Goal: Task Accomplishment & Management: Manage account settings

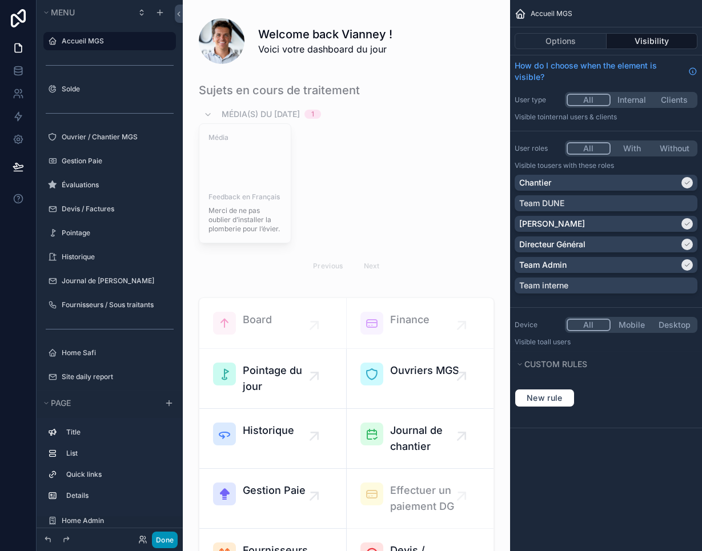
click at [171, 536] on button "Done" at bounding box center [165, 540] width 26 height 17
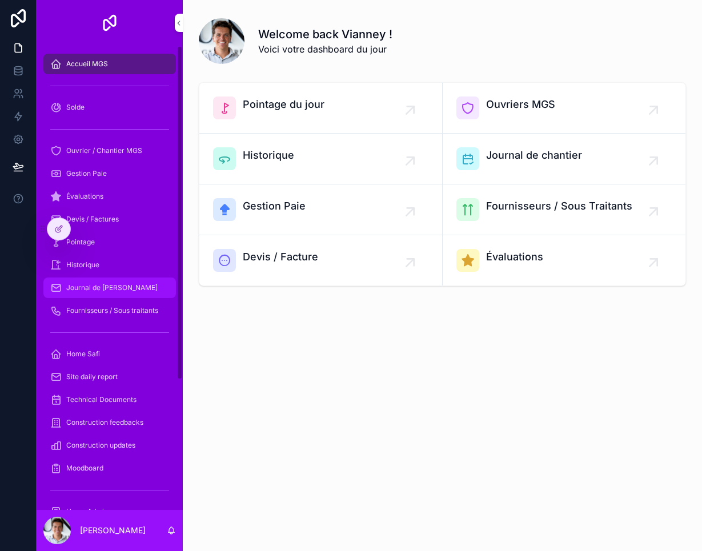
click at [133, 289] on div "Journal de [PERSON_NAME]" at bounding box center [109, 288] width 119 height 18
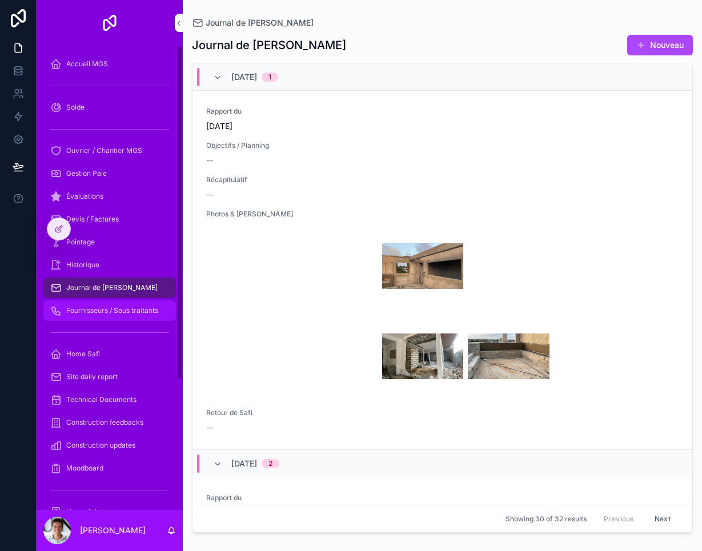
click at [131, 315] on div "Fournisseurs / Sous traitants" at bounding box center [109, 311] width 119 height 18
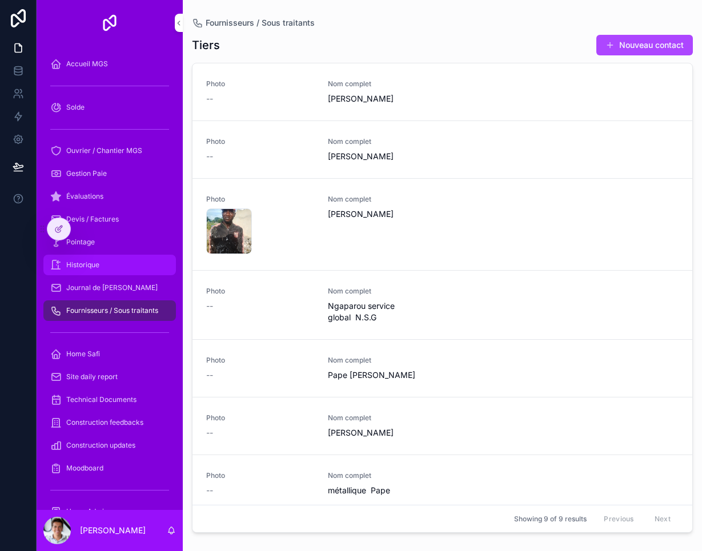
click at [122, 264] on div "Historique" at bounding box center [109, 265] width 119 height 18
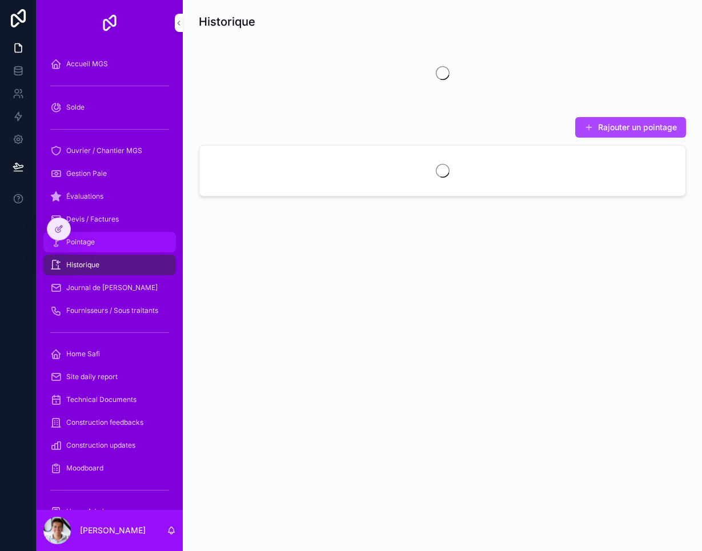
click at [113, 246] on div "Pointage" at bounding box center [109, 242] width 119 height 18
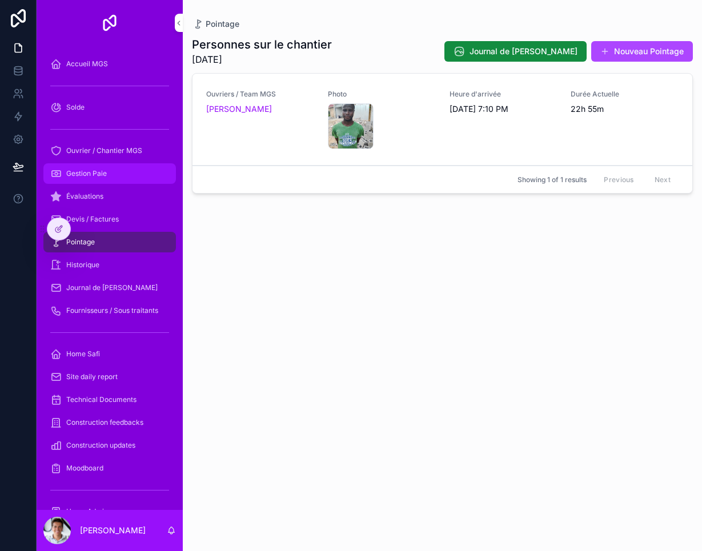
click at [118, 171] on div "Gestion Paie" at bounding box center [109, 174] width 119 height 18
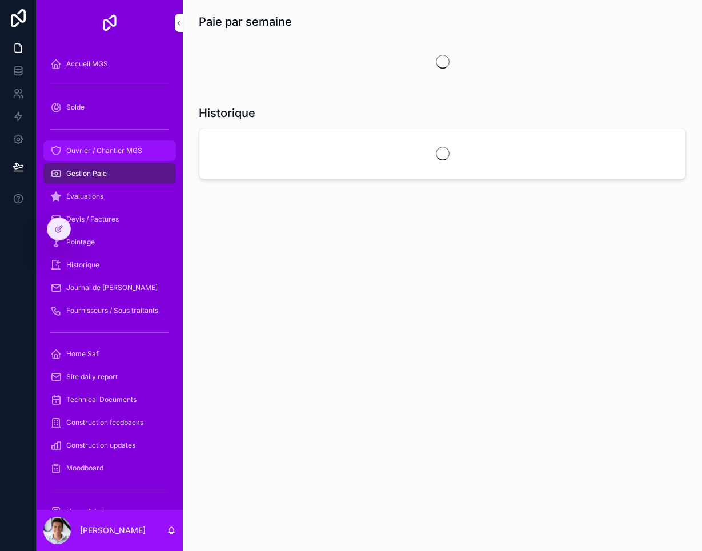
click at [128, 155] on div "Ouvrier / Chantier MGS" at bounding box center [109, 151] width 119 height 18
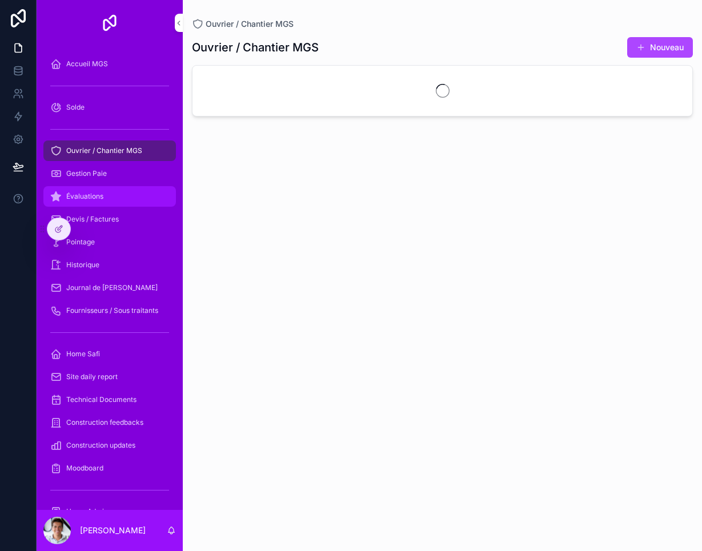
click at [125, 191] on div "Évaluations" at bounding box center [109, 196] width 119 height 18
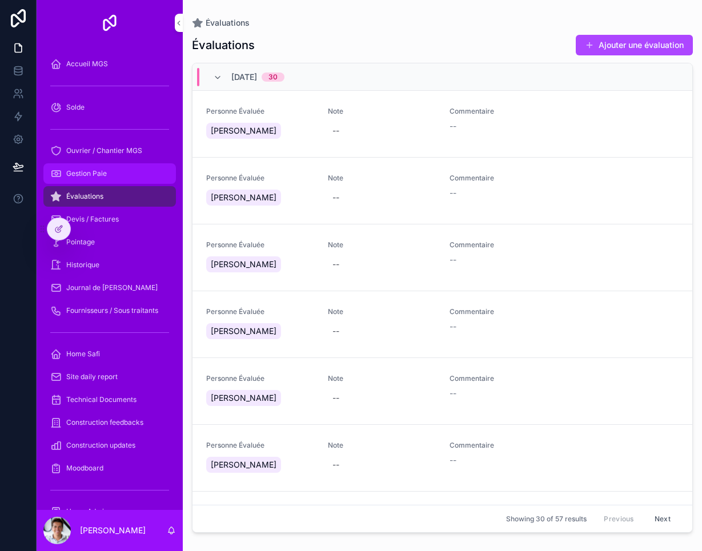
click at [127, 172] on div "Gestion Paie" at bounding box center [109, 174] width 119 height 18
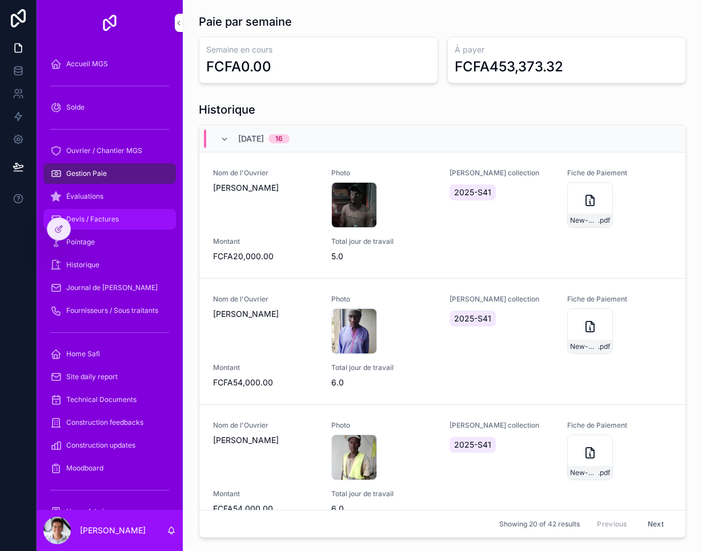
click at [134, 209] on link "Devis / Factures" at bounding box center [109, 219] width 133 height 21
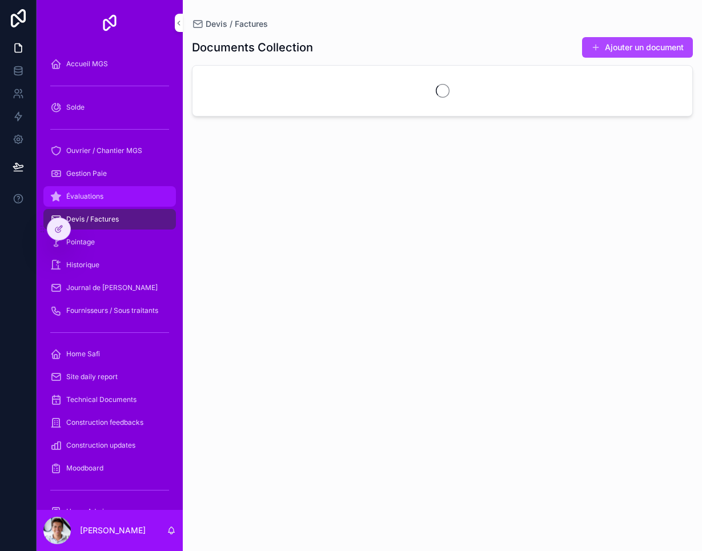
click at [133, 190] on div "Évaluations" at bounding box center [109, 196] width 119 height 18
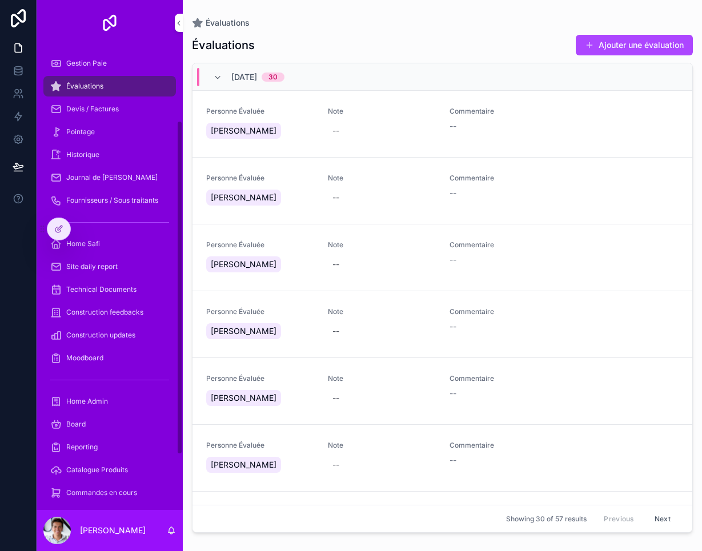
scroll to position [107, 0]
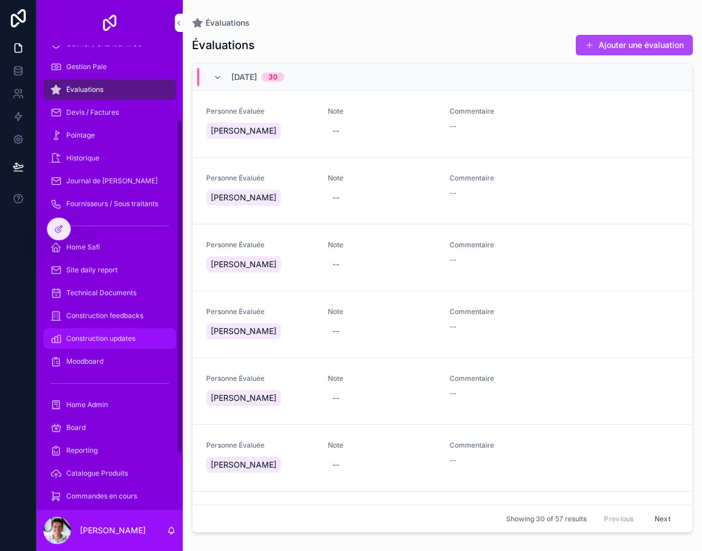
click at [130, 329] on link "Construction updates" at bounding box center [109, 338] width 133 height 21
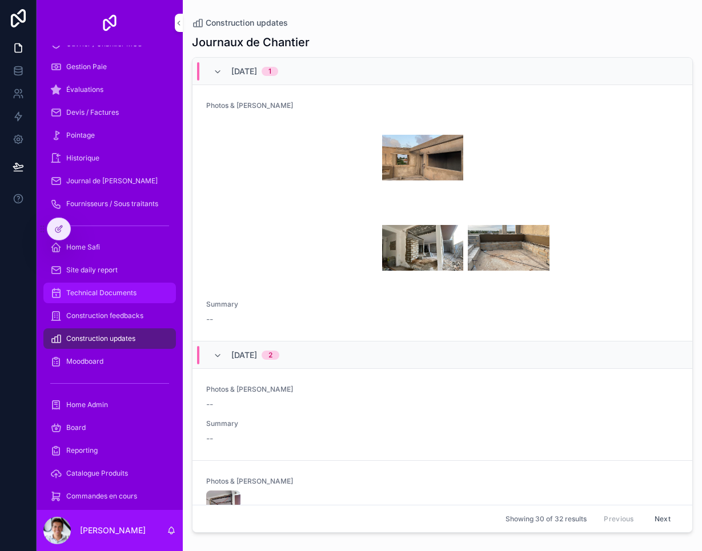
click at [129, 302] on link "Technical Documents" at bounding box center [109, 293] width 133 height 21
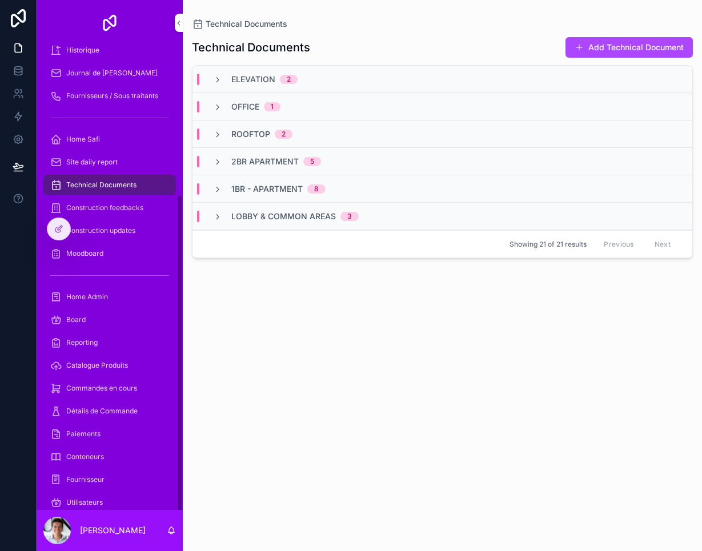
scroll to position [214, 0]
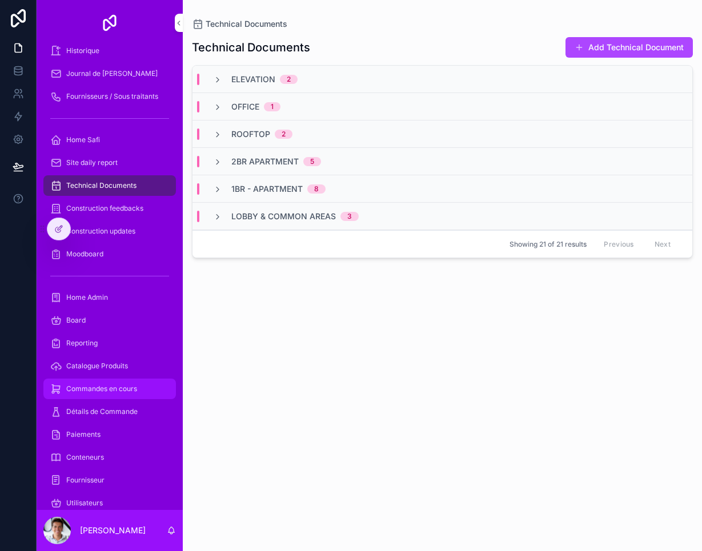
click at [121, 388] on span "Commandes en cours" at bounding box center [101, 388] width 71 height 9
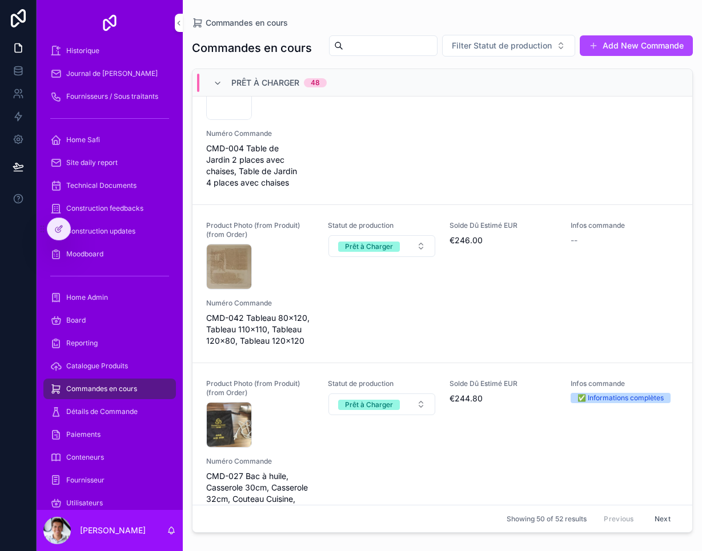
scroll to position [446, 0]
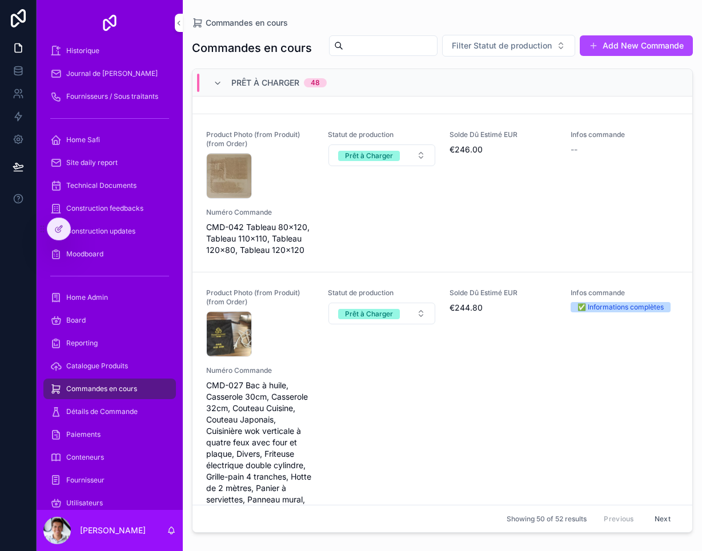
click at [323, 244] on div "Product Photo (from Produit) (from Order) CleanShot_2025-09-03_at_10.58.122x .p…" at bounding box center [442, 193] width 472 height 126
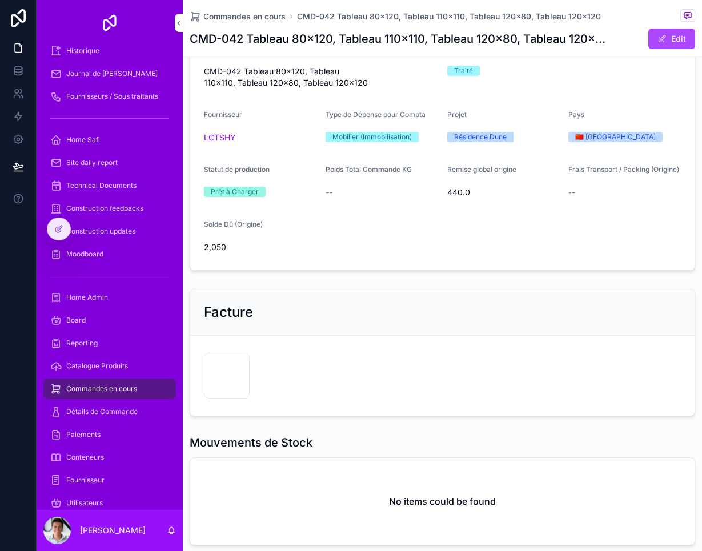
scroll to position [149, 0]
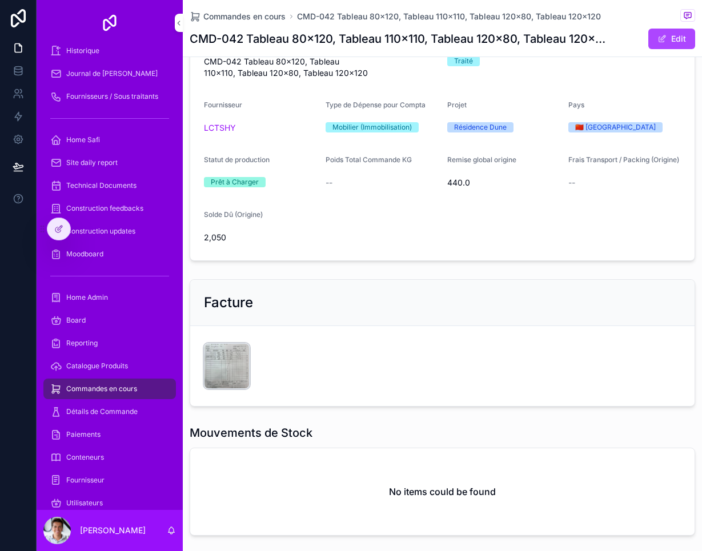
click at [217, 371] on div "CleanShot-2025-09-03-at-21.43.04@2x .png" at bounding box center [227, 366] width 46 height 46
click at [215, 372] on div "CleanShot-2025-09-03-at-21.43.04@2x .png" at bounding box center [227, 366] width 46 height 46
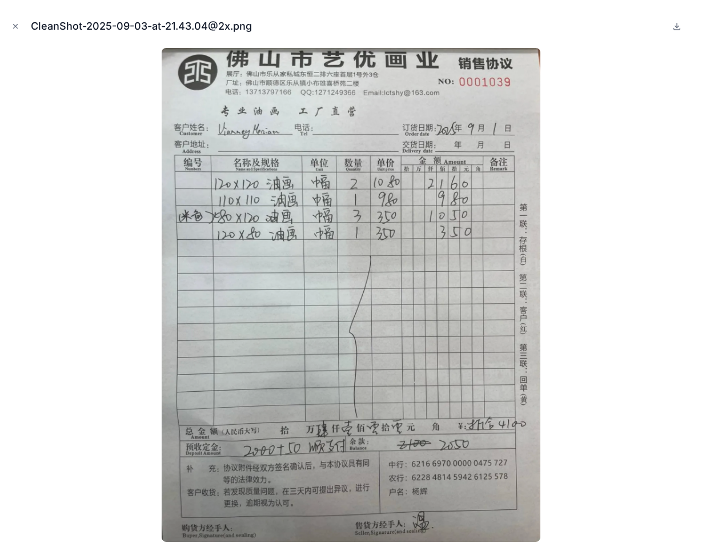
click at [215, 372] on img at bounding box center [351, 295] width 379 height 494
click at [20, 28] on button "Close modal" at bounding box center [15, 26] width 13 height 13
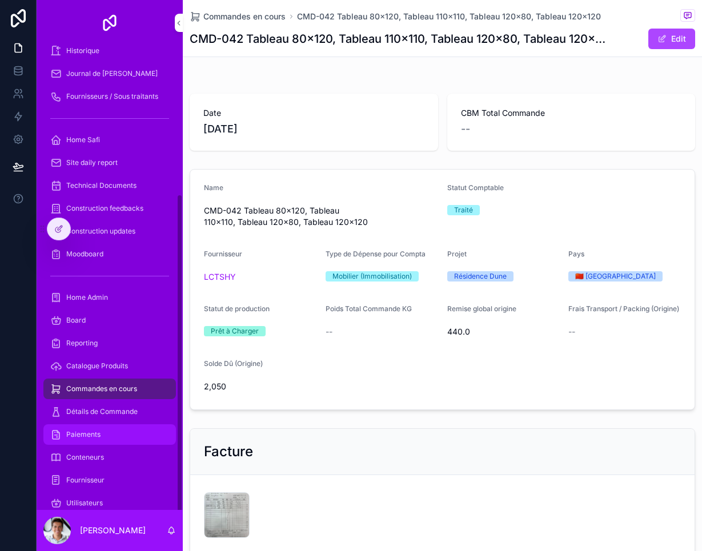
click at [115, 427] on div "Paiements" at bounding box center [109, 435] width 119 height 18
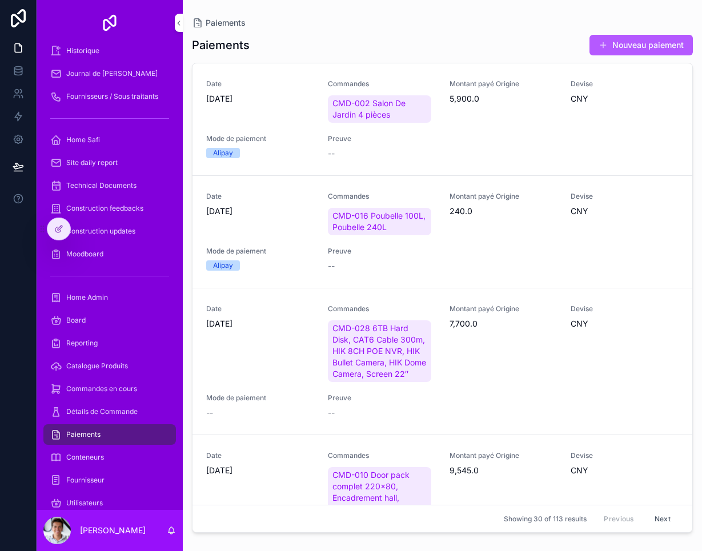
click at [638, 52] on button "Nouveau paiement" at bounding box center [641, 45] width 103 height 21
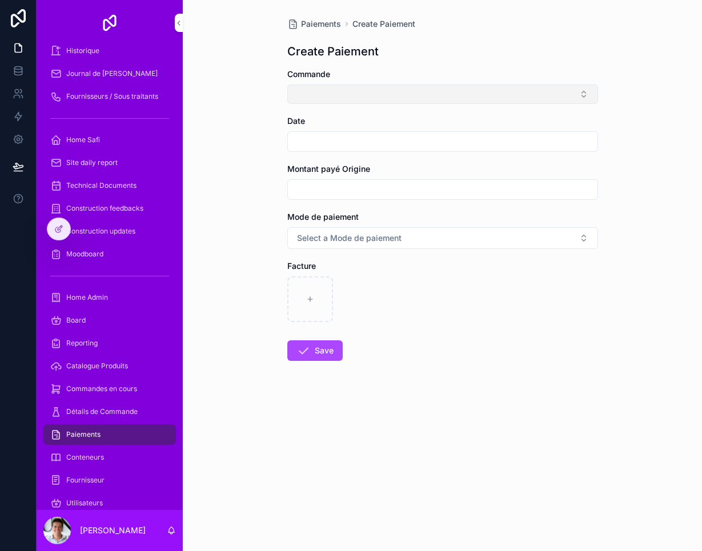
click at [402, 94] on button "Select Button" at bounding box center [442, 94] width 311 height 19
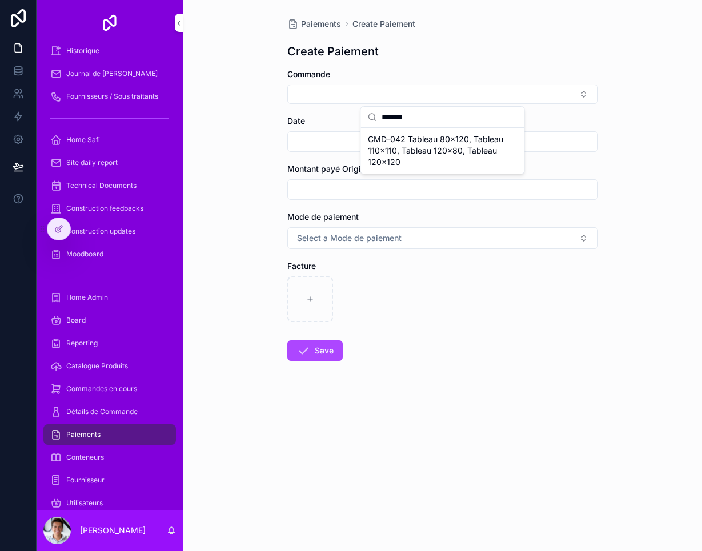
type input "*******"
click at [450, 146] on span "CMD-042 Tableau 80x120, Tableau 110x110, Tableau 120x80, Tableau 120x120" at bounding box center [436, 151] width 136 height 34
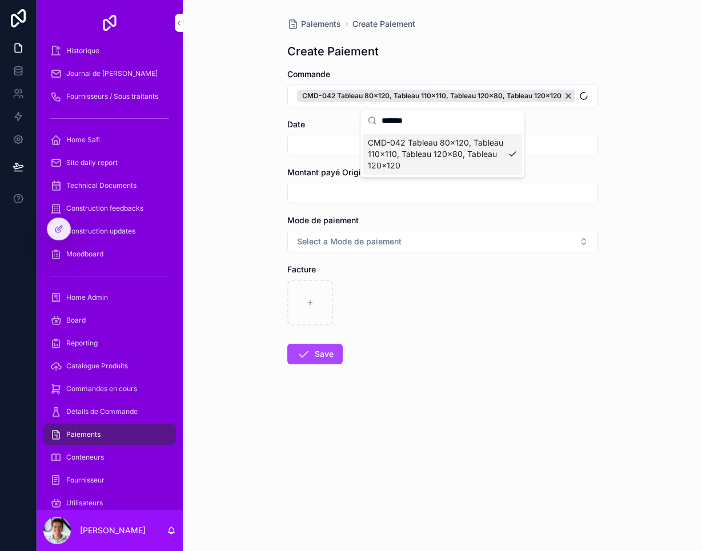
click at [322, 147] on input "scrollable content" at bounding box center [443, 145] width 310 height 16
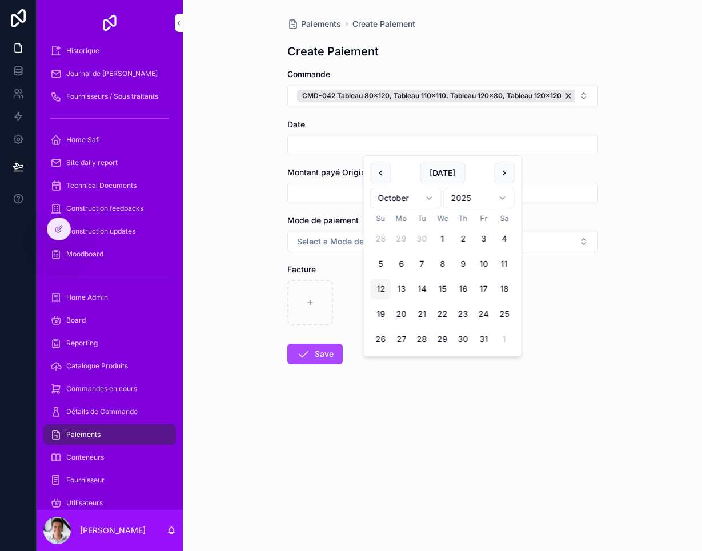
click at [382, 283] on button "12" at bounding box center [381, 289] width 21 height 21
type input "**********"
click at [314, 189] on input "scrollable content" at bounding box center [443, 193] width 310 height 16
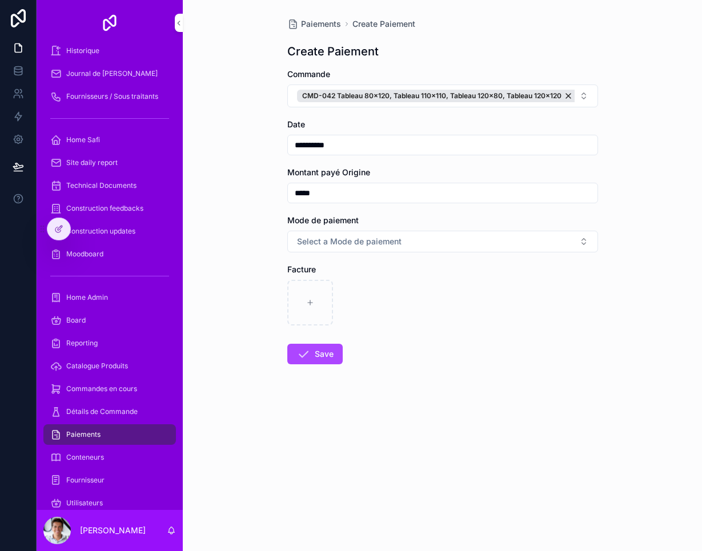
type input "*******"
click at [439, 237] on button "Select a Mode de paiement" at bounding box center [442, 242] width 311 height 22
click at [438, 287] on div "Alipay" at bounding box center [442, 287] width 159 height 17
click at [302, 299] on div "scrollable content" at bounding box center [310, 303] width 46 height 46
type input "**********"
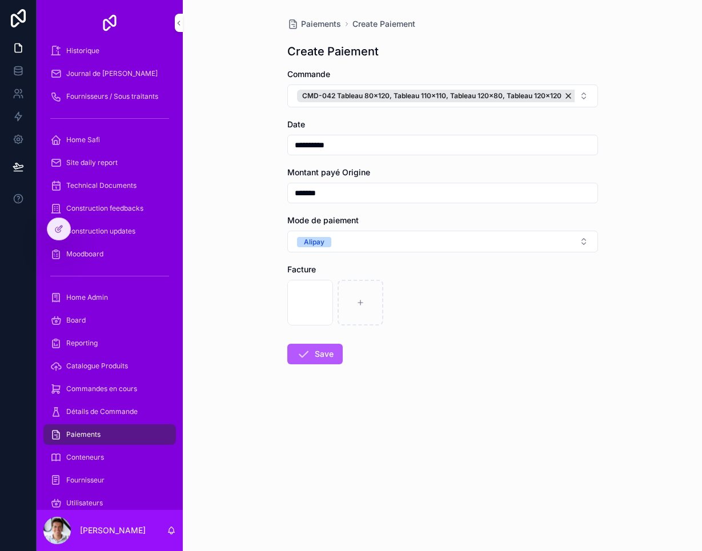
click at [324, 355] on button "Save" at bounding box center [314, 354] width 55 height 21
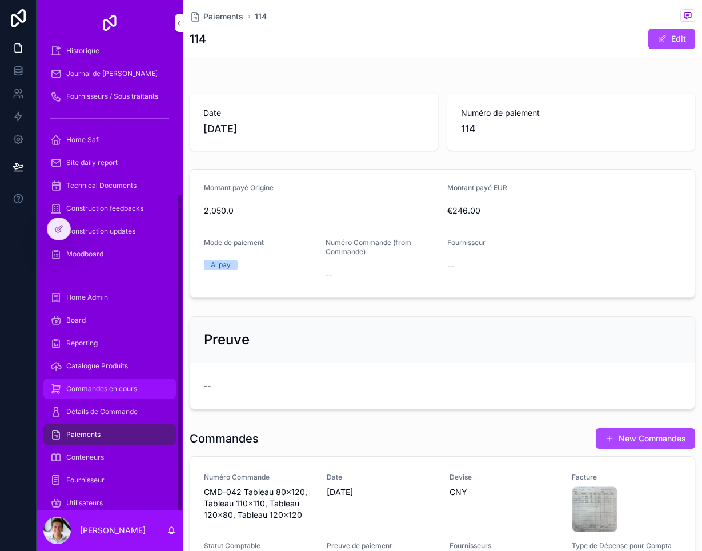
click at [118, 393] on span "Commandes en cours" at bounding box center [101, 388] width 71 height 9
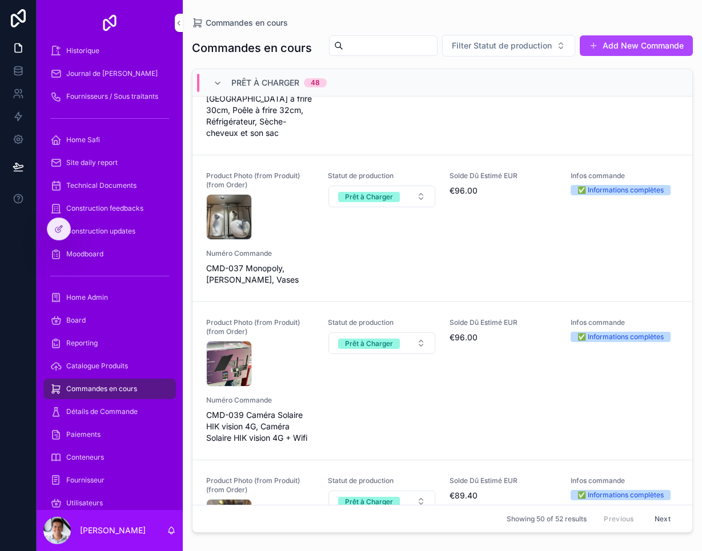
scroll to position [735, 0]
click at [337, 272] on div "Product Photo (from Produit) (from Order) 42517b7c810fb905a43d60423379c752-(1) …" at bounding box center [442, 228] width 472 height 114
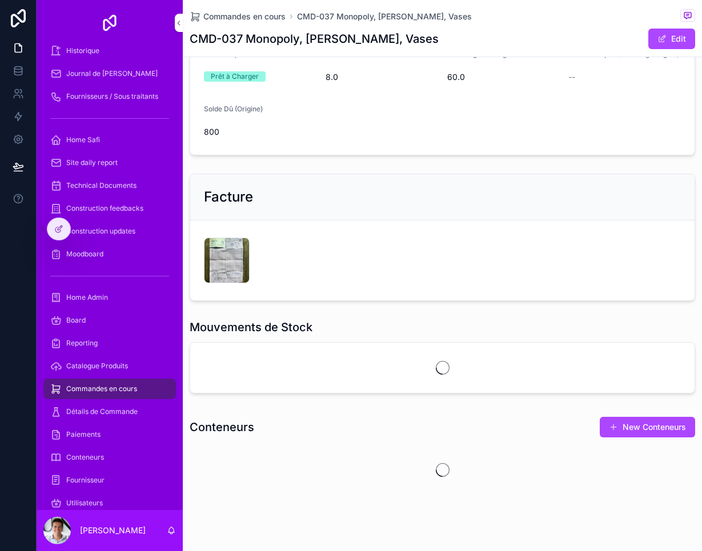
scroll to position [244, 0]
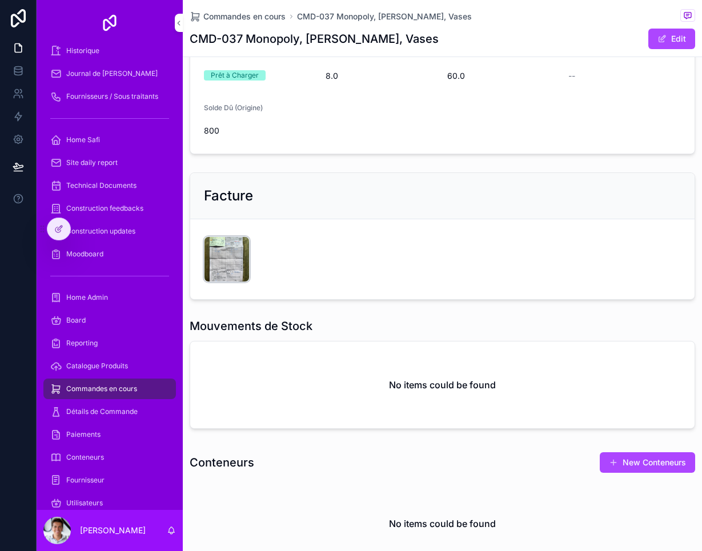
click at [219, 270] on div "CleanShot-2025-09-03-at-23.38.49@2x .png" at bounding box center [227, 259] width 46 height 46
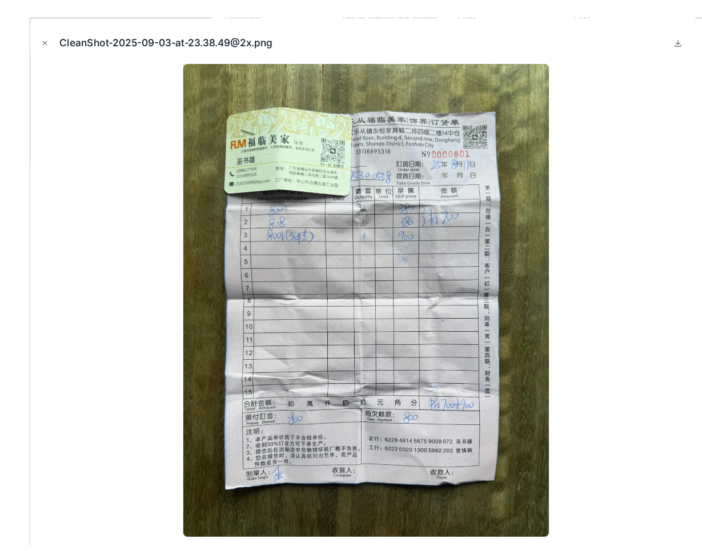
scroll to position [1, 0]
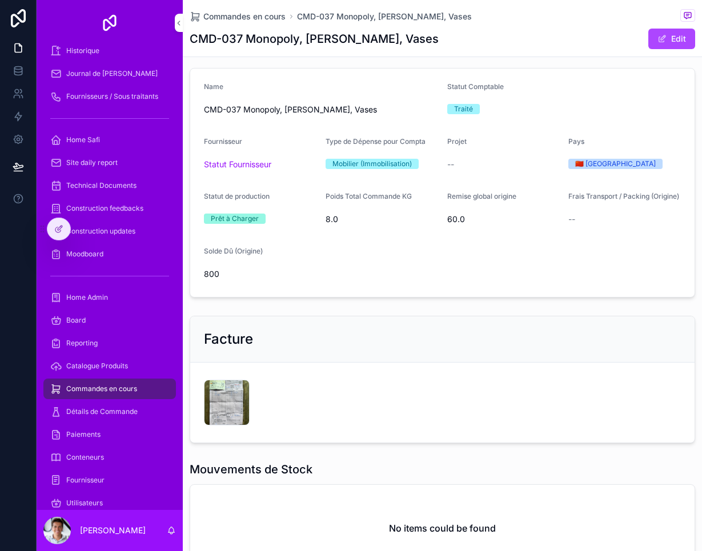
scroll to position [113, 0]
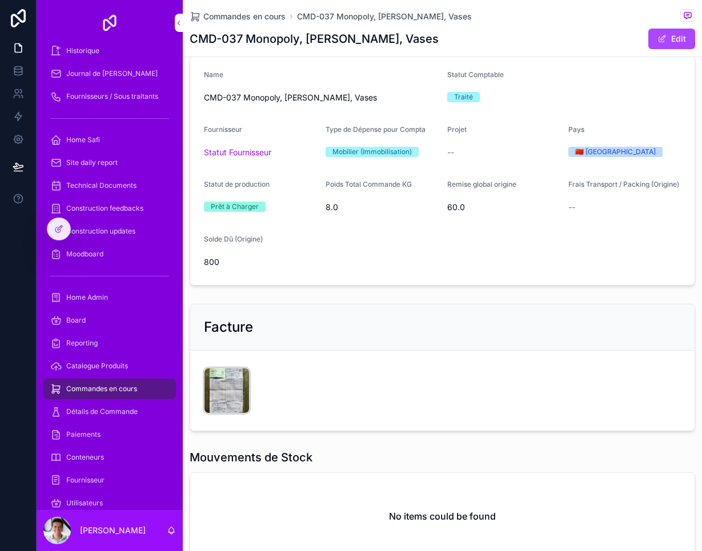
click at [214, 393] on div "CleanShot-2025-09-03-at-23.38.49@2x .png" at bounding box center [227, 391] width 46 height 46
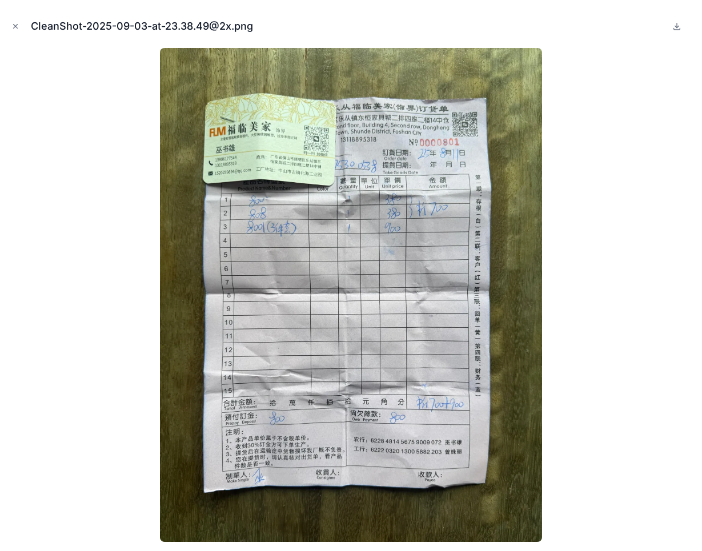
click at [672, 25] on button at bounding box center [677, 26] width 14 height 14
click at [681, 26] on icon at bounding box center [676, 26] width 9 height 9
click at [20, 38] on div "CleanShot-2025-09-03-at-23.38.49@2x.png" at bounding box center [351, 26] width 684 height 34
click at [15, 31] on button "Close modal" at bounding box center [15, 26] width 13 height 13
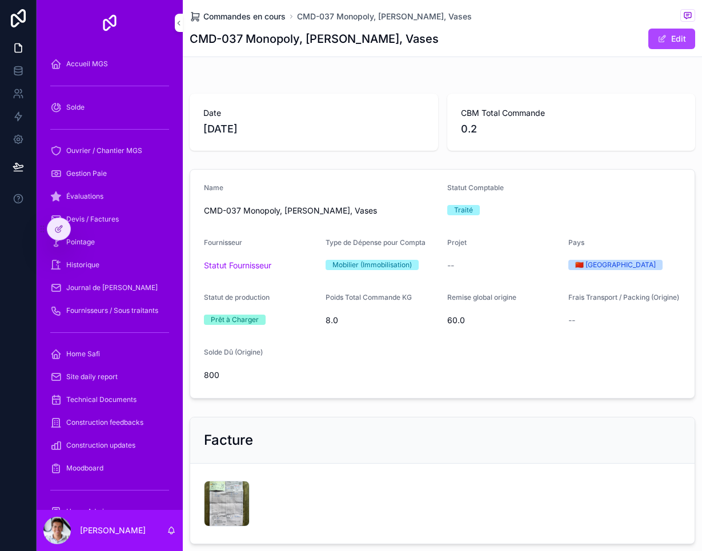
click at [255, 17] on span "Commandes en cours" at bounding box center [244, 16] width 82 height 11
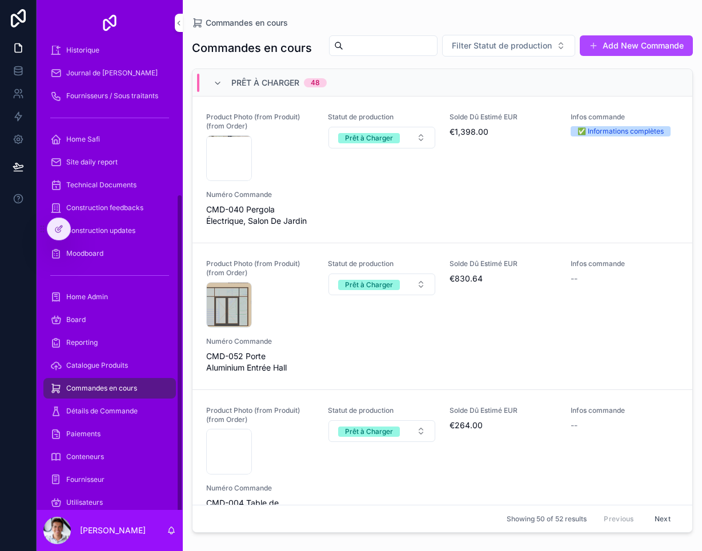
scroll to position [214, 0]
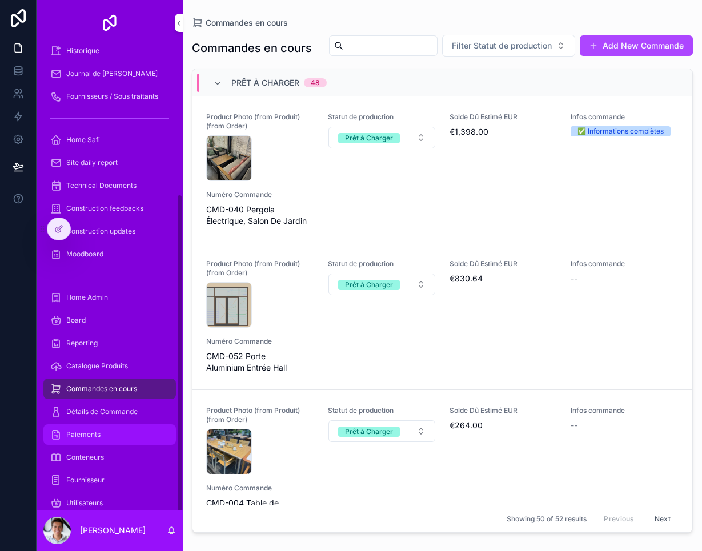
click at [121, 440] on div "Paiements" at bounding box center [109, 435] width 119 height 18
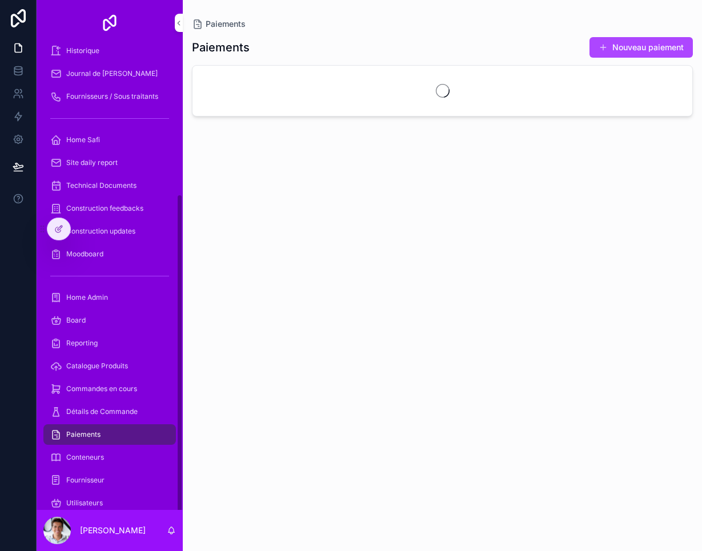
click at [115, 439] on div "Paiements" at bounding box center [109, 435] width 119 height 18
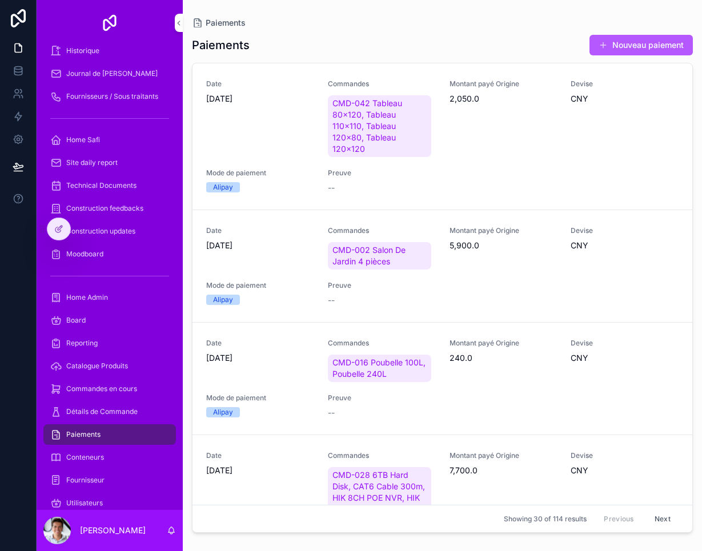
click at [643, 46] on button "Nouveau paiement" at bounding box center [641, 45] width 103 height 21
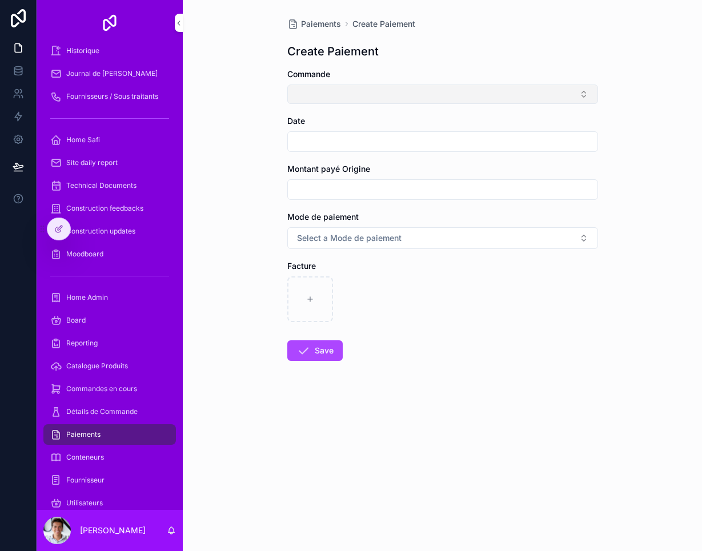
click at [441, 98] on button "Select Button" at bounding box center [442, 94] width 311 height 19
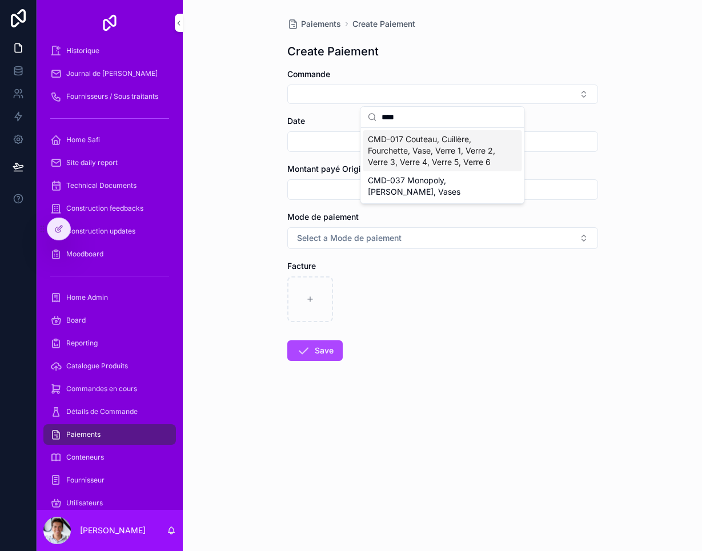
type input "****"
click at [468, 175] on span "CMD-037 Monopoly, Picsou, Vases" at bounding box center [436, 186] width 136 height 23
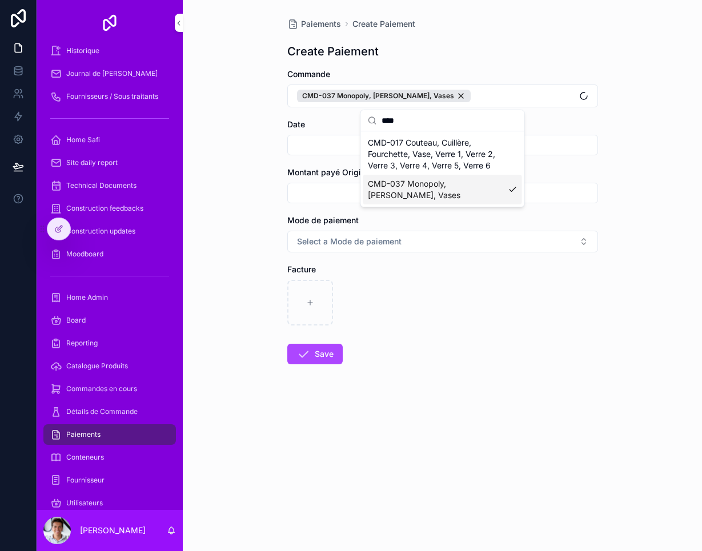
click at [466, 311] on div "scrollable content" at bounding box center [442, 303] width 311 height 46
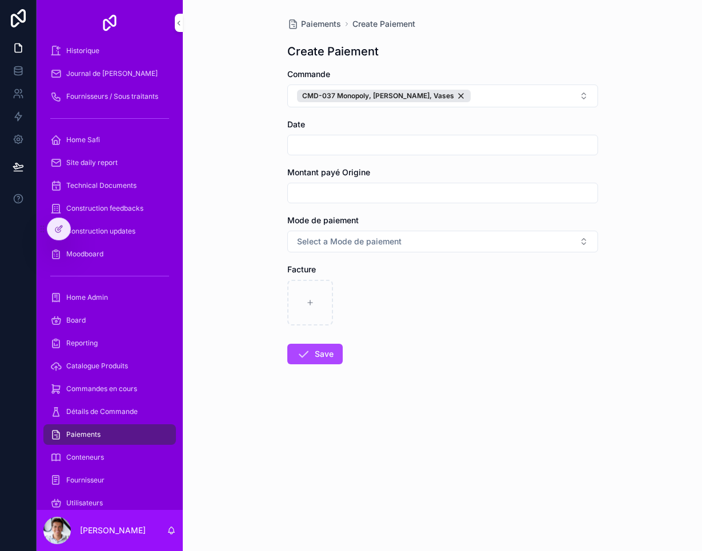
click at [317, 137] on input "scrollable content" at bounding box center [443, 145] width 310 height 16
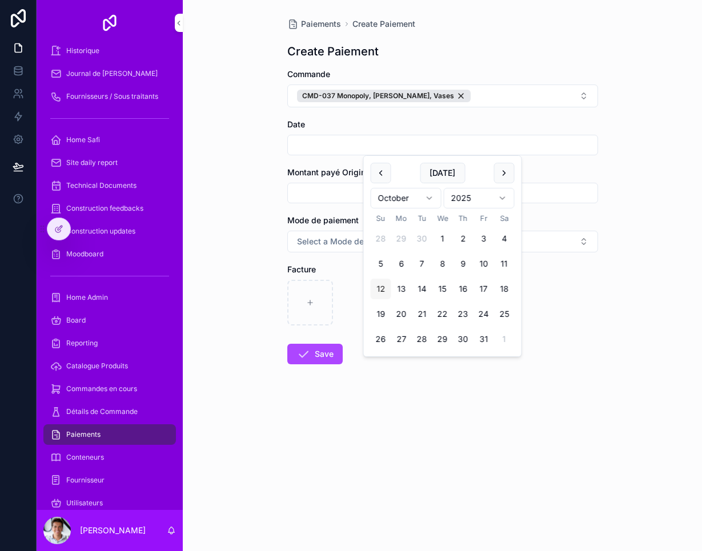
click at [383, 281] on button "12" at bounding box center [381, 289] width 21 height 21
type input "**********"
click at [312, 190] on input "scrollable content" at bounding box center [443, 193] width 310 height 16
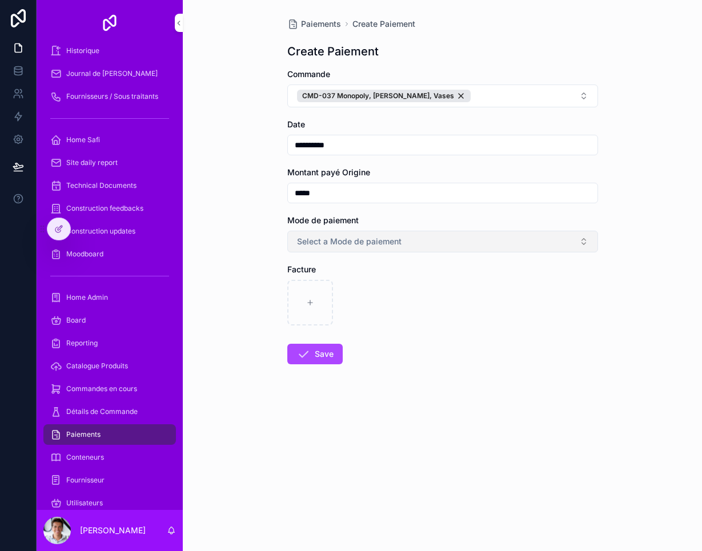
type input "*****"
click at [463, 245] on button "Select a Mode de paiement" at bounding box center [442, 242] width 311 height 22
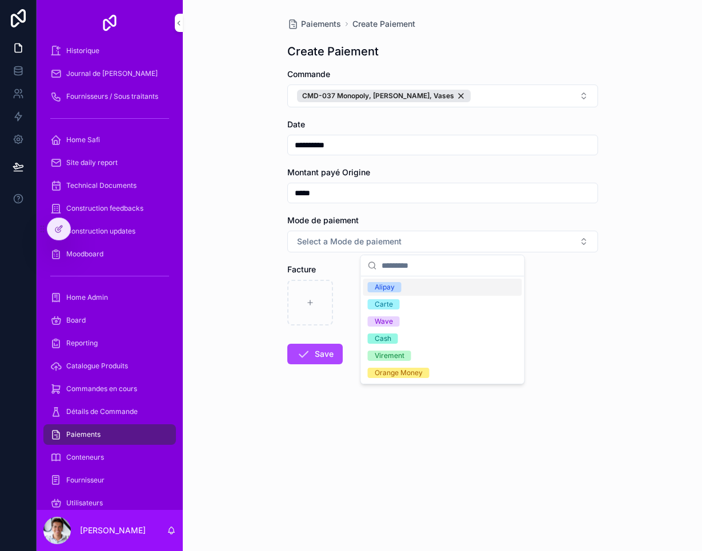
click at [415, 283] on div "Alipay" at bounding box center [442, 287] width 159 height 17
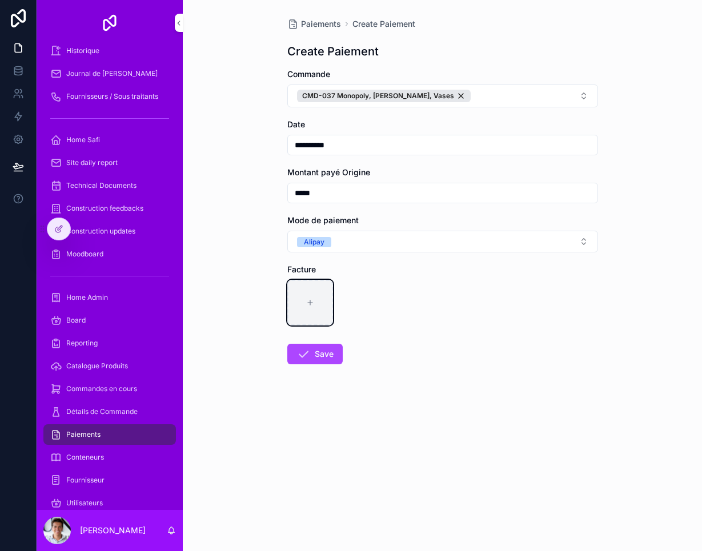
click at [312, 316] on div "scrollable content" at bounding box center [310, 303] width 46 height 46
type input "**********"
click at [330, 353] on button "Save" at bounding box center [314, 354] width 55 height 21
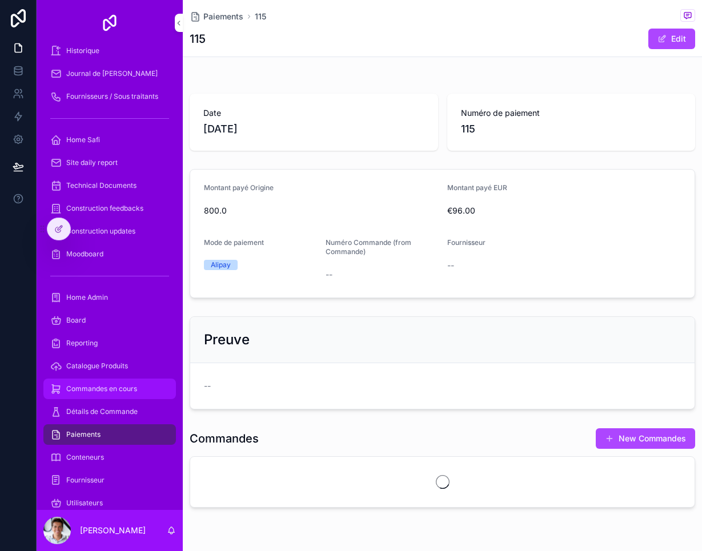
click at [129, 391] on span "Commandes en cours" at bounding box center [101, 388] width 71 height 9
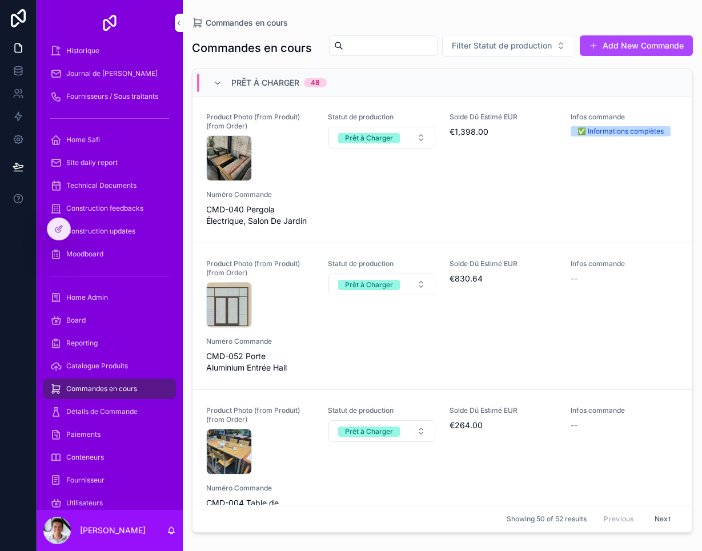
click at [123, 387] on span "Commandes en cours" at bounding box center [101, 388] width 71 height 9
click at [126, 389] on span "Commandes en cours" at bounding box center [101, 388] width 71 height 9
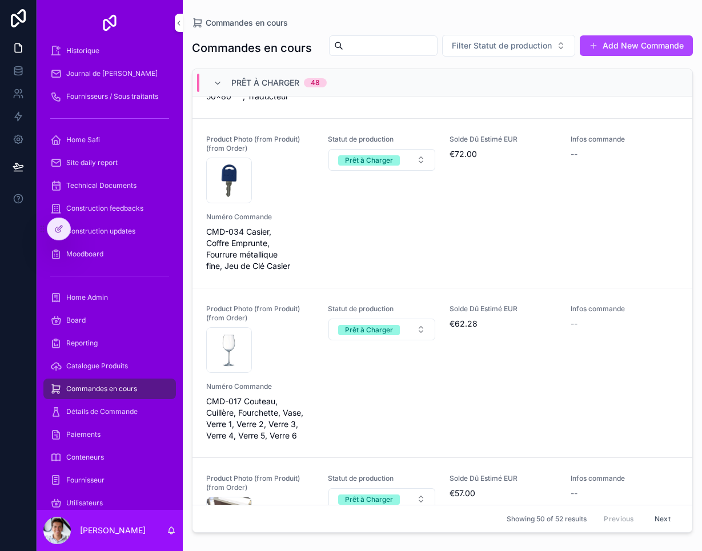
scroll to position [1590, 0]
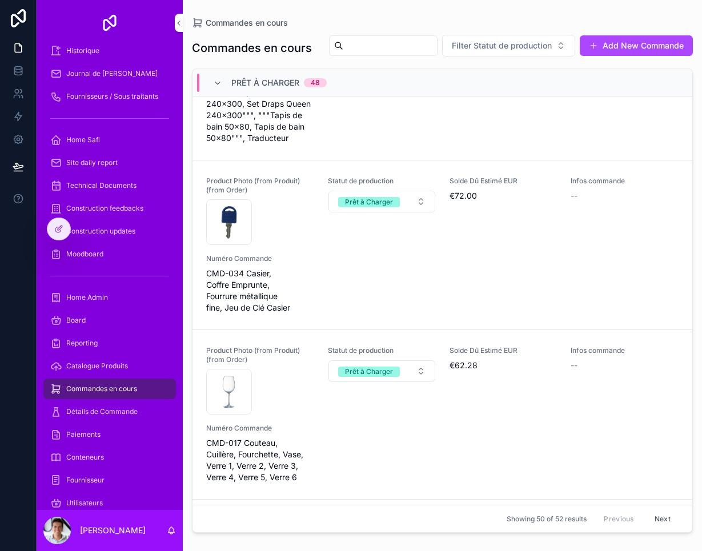
click at [382, 446] on div "Product Photo (from Produit) (from Order) 1636065 .jpg Statut de production Prê…" at bounding box center [442, 414] width 472 height 137
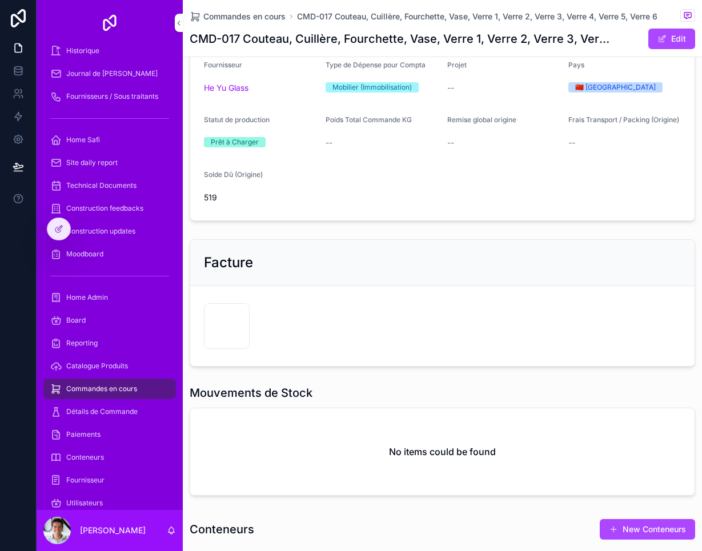
scroll to position [190, 0]
click at [0, 0] on span "CleanShot-2025-09-03-at-22.58.54@2x" at bounding box center [0, 0] width 0 height 0
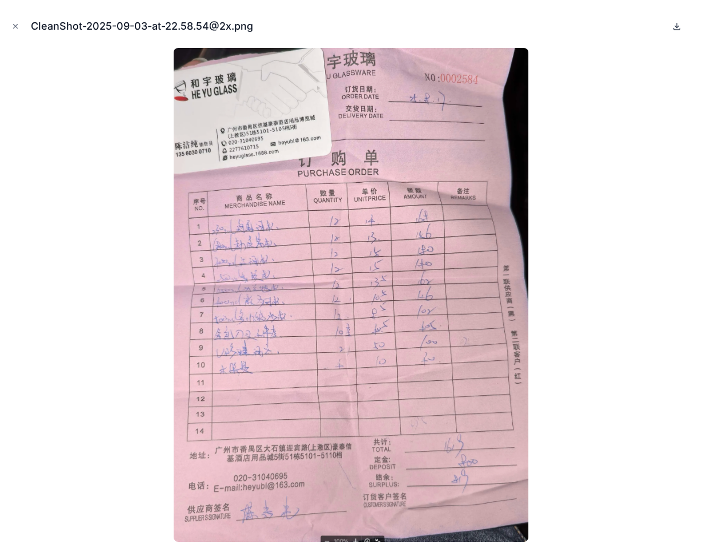
click at [679, 23] on icon at bounding box center [676, 26] width 9 height 9
click at [14, 31] on button "Close modal" at bounding box center [15, 26] width 13 height 13
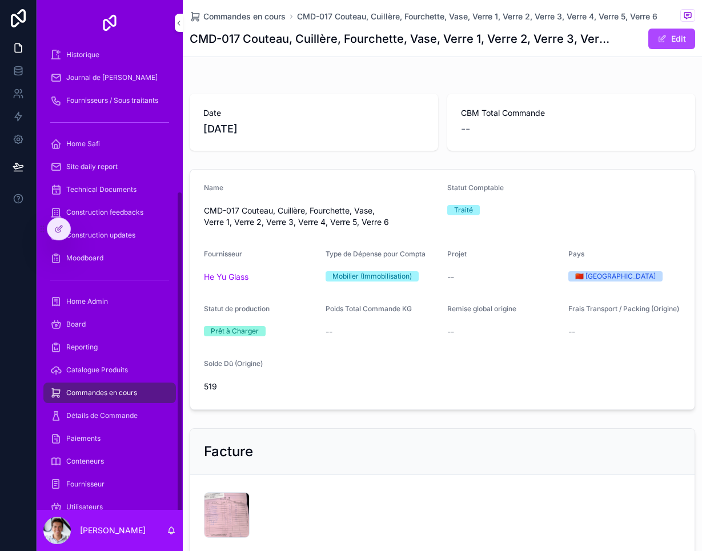
scroll to position [211, 0]
click at [66, 394] on span "Commandes en cours" at bounding box center [101, 392] width 71 height 9
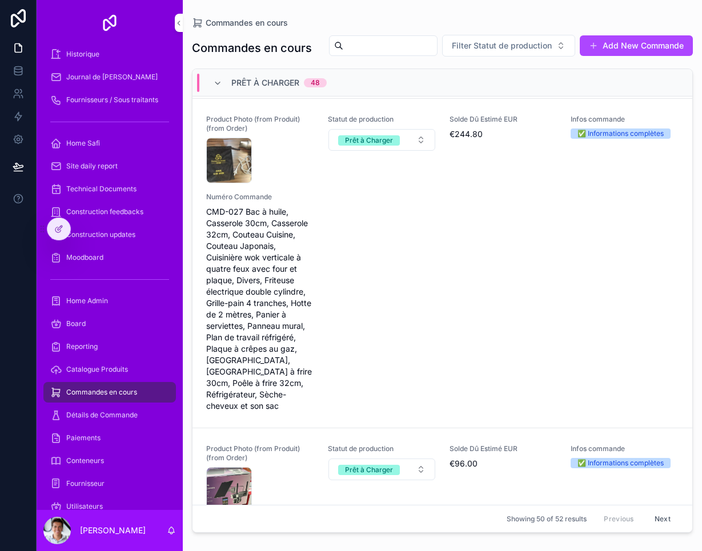
scroll to position [462, 0]
click at [596, 337] on div "Product Photo (from Produit) (from Order) CleanShot-2025-09-03-at-21.21.43@2x .…" at bounding box center [442, 262] width 472 height 297
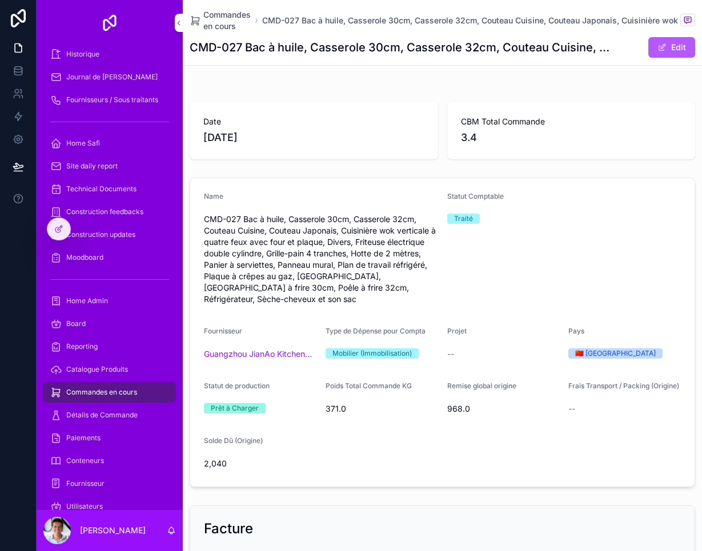
click at [674, 48] on button "Edit" at bounding box center [671, 47] width 47 height 21
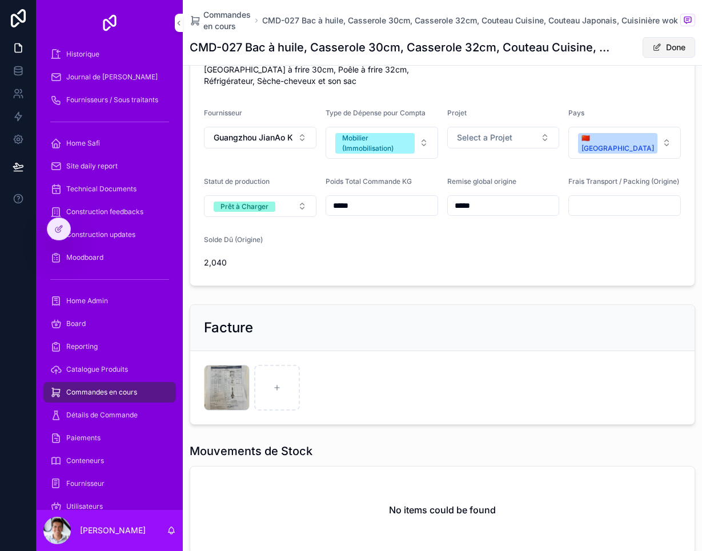
scroll to position [225, 0]
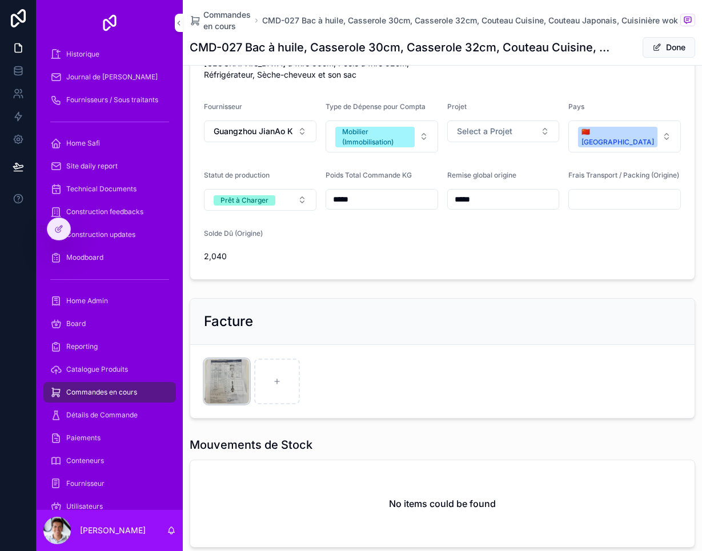
click at [0, 0] on icon "scrollable content" at bounding box center [0, 0] width 0 height 0
click at [229, 359] on div "CleanShot-2025-09-03-at-22.16.01@2x .png" at bounding box center [227, 382] width 46 height 46
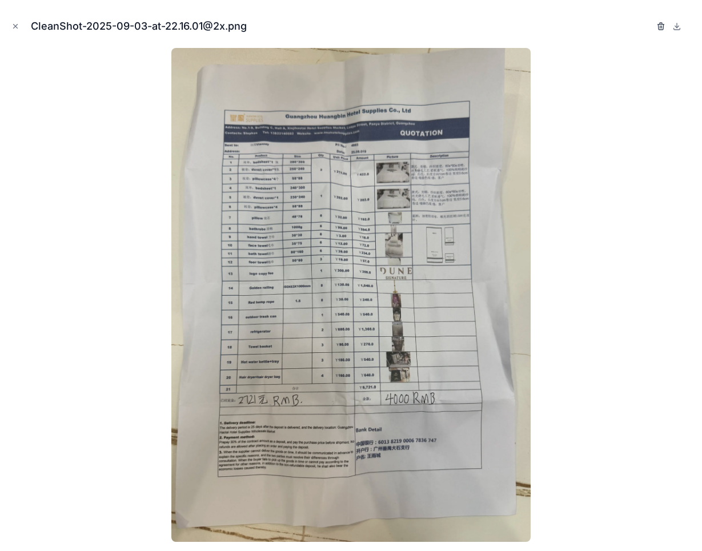
click at [663, 27] on icon "button" at bounding box center [660, 26] width 9 height 9
click at [14, 29] on icon "Close modal" at bounding box center [15, 26] width 8 height 8
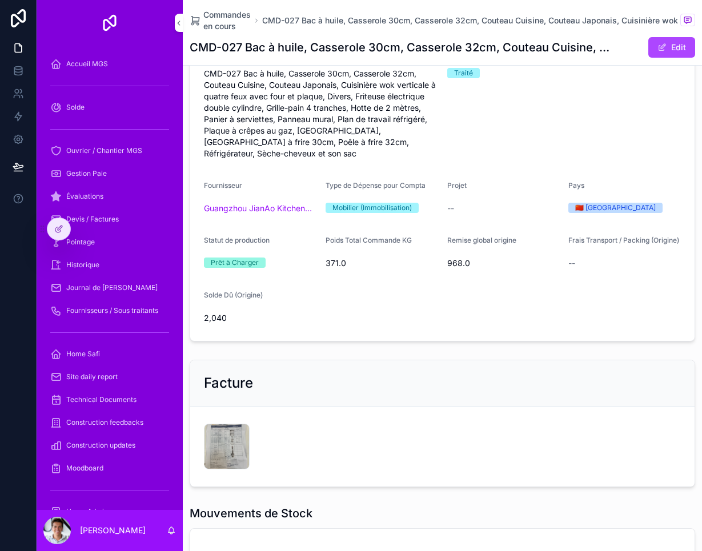
scroll to position [110, 0]
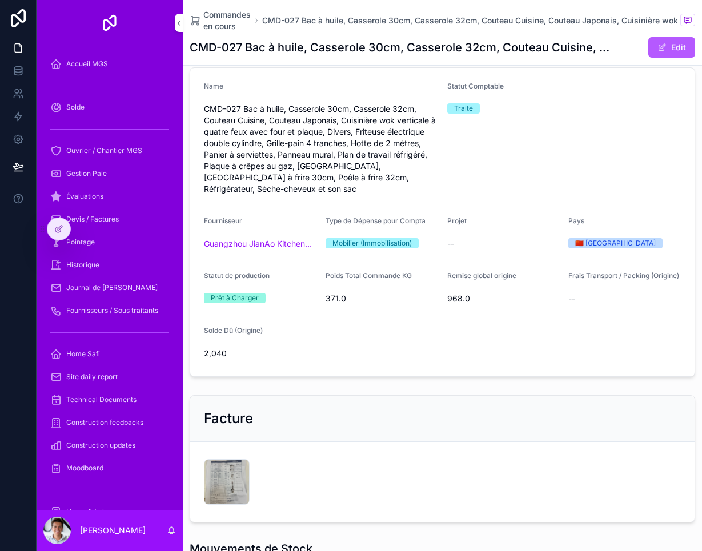
click at [666, 47] on span "scrollable content" at bounding box center [662, 47] width 9 height 9
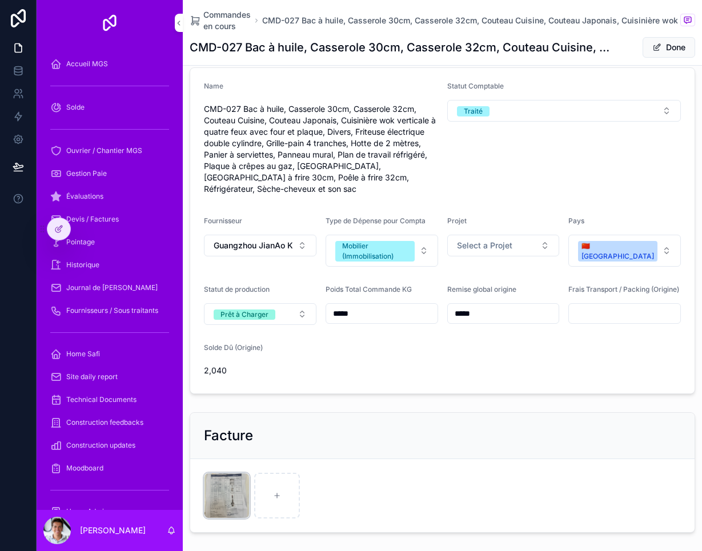
click at [0, 0] on icon "scrollable content" at bounding box center [0, 0] width 0 height 0
click at [254, 445] on icon "scrollable content" at bounding box center [252, 440] width 9 height 9
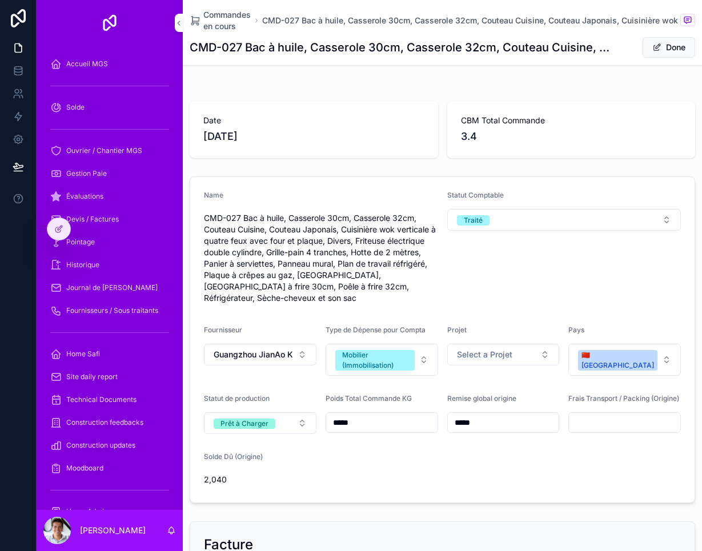
click at [375, 493] on form "Name CMD-027 Bac à huile, Casserole 30cm, Casserole 32cm, Couteau Cuisine, Cout…" at bounding box center [442, 340] width 504 height 326
click at [418, 9] on div "Commandes en cours CMD-027 Bac à huile, Casserole 30cm, Casserole 32cm, Couteau…" at bounding box center [435, 20] width 491 height 23
click at [668, 46] on button "Done" at bounding box center [669, 47] width 53 height 21
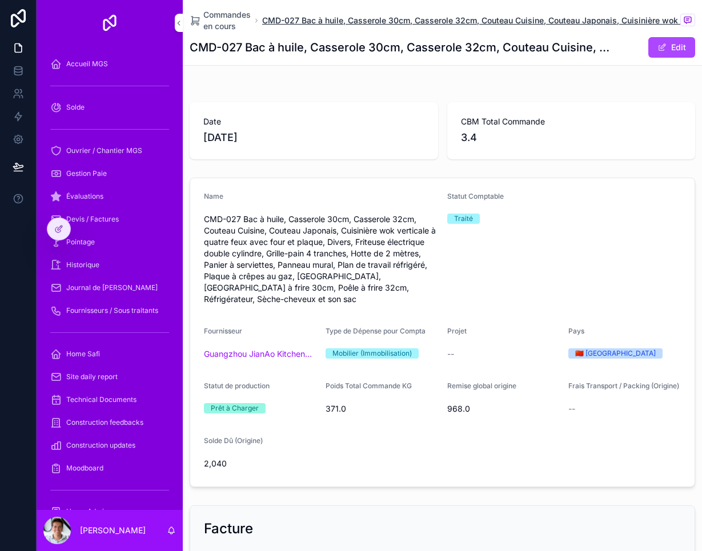
click at [293, 22] on span "CMD-027 Bac à huile, Casserole 30cm, Casserole 32cm, Couteau Cuisine, Couteau J…" at bounding box center [475, 20] width 427 height 11
click at [217, 21] on span "Commandes en cours" at bounding box center [226, 20] width 47 height 23
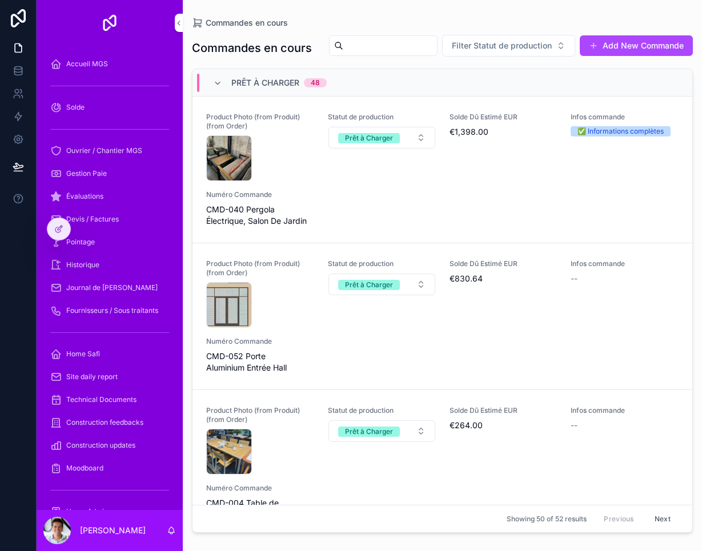
click at [437, 38] on input "scrollable content" at bounding box center [390, 46] width 94 height 16
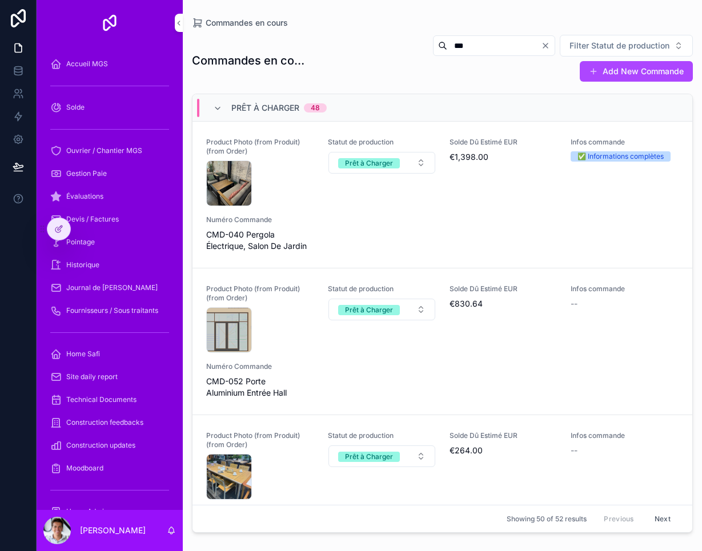
type input "***"
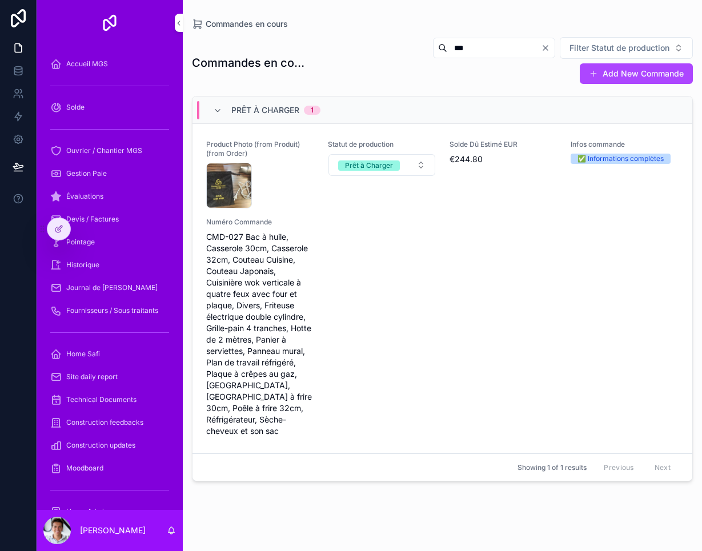
click at [544, 316] on div "Product Photo (from Produit) (from Order) CleanShot-2025-09-03-at-21.21.43@2x .…" at bounding box center [442, 288] width 472 height 297
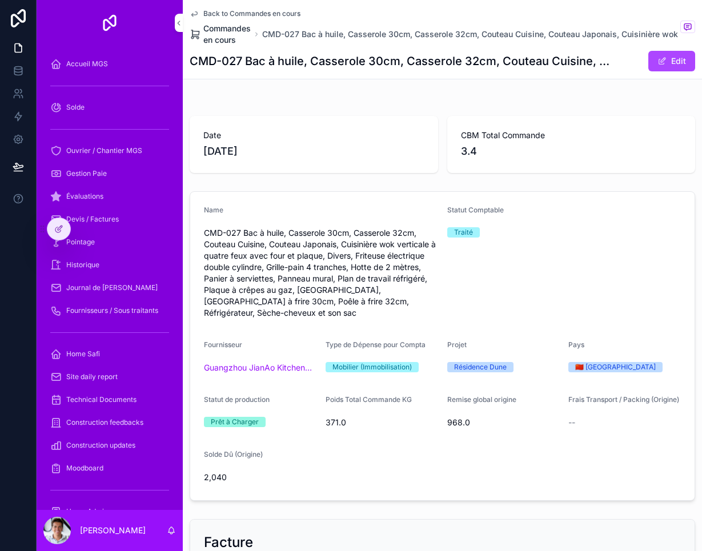
click at [230, 41] on span "Commandes en cours" at bounding box center [226, 34] width 47 height 23
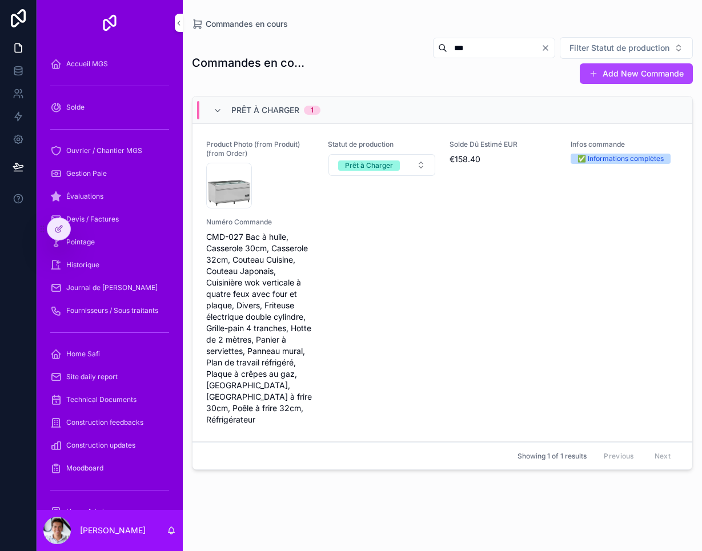
click at [304, 113] on div "1" at bounding box center [312, 110] width 17 height 9
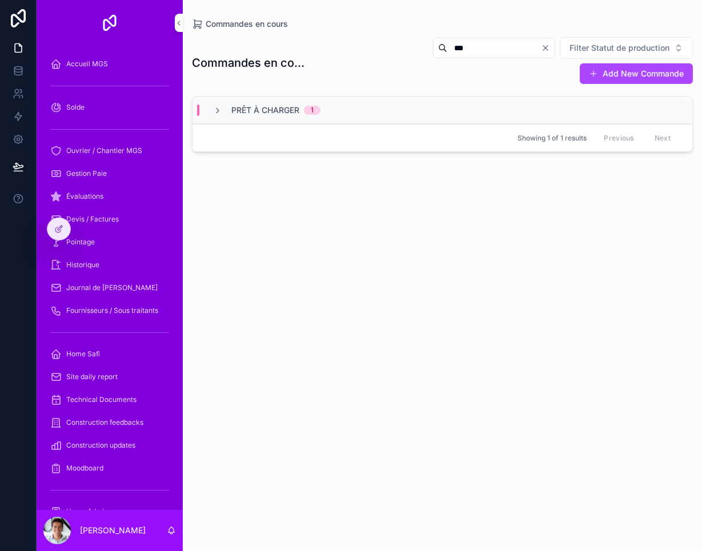
click at [308, 102] on div "Prêt à Charger 1" at bounding box center [443, 110] width 500 height 27
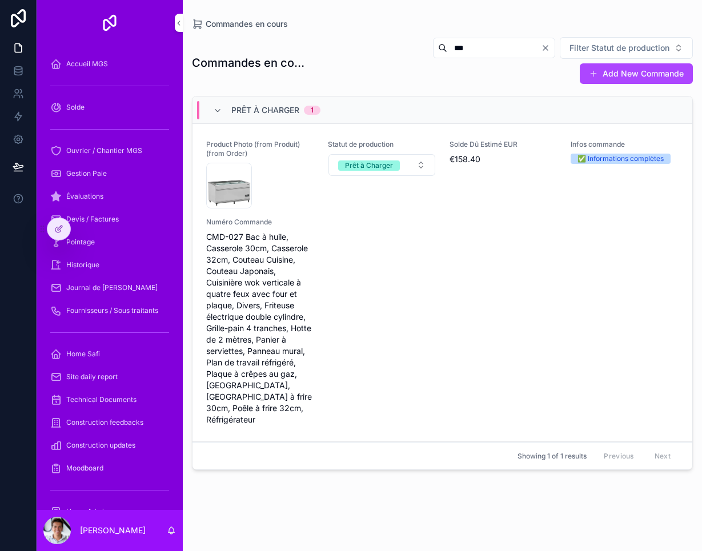
click at [545, 47] on icon "Clear" at bounding box center [545, 48] width 5 height 5
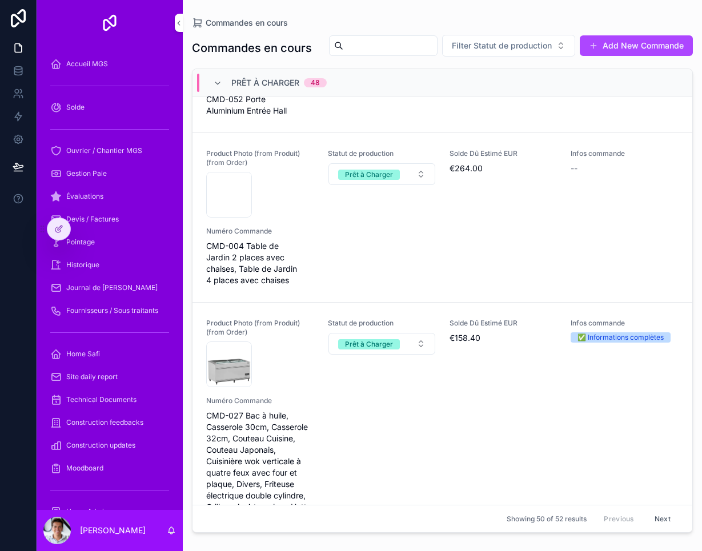
scroll to position [285, 0]
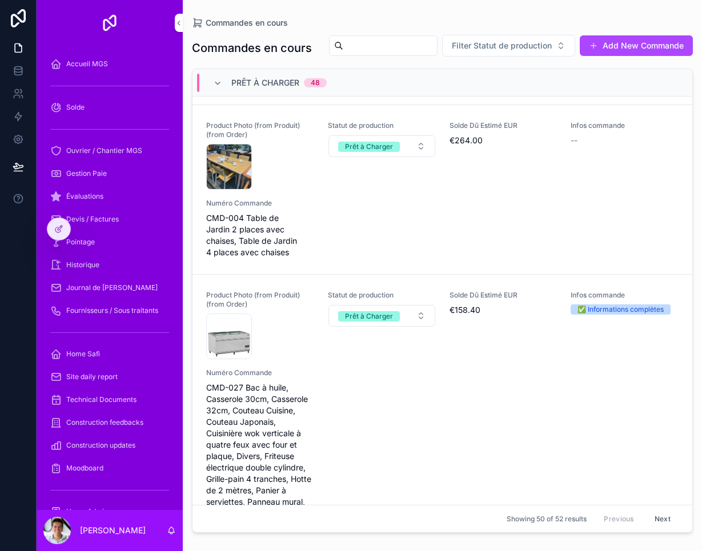
click at [363, 190] on div "Statut de production Prêt à Charger" at bounding box center [382, 155] width 108 height 69
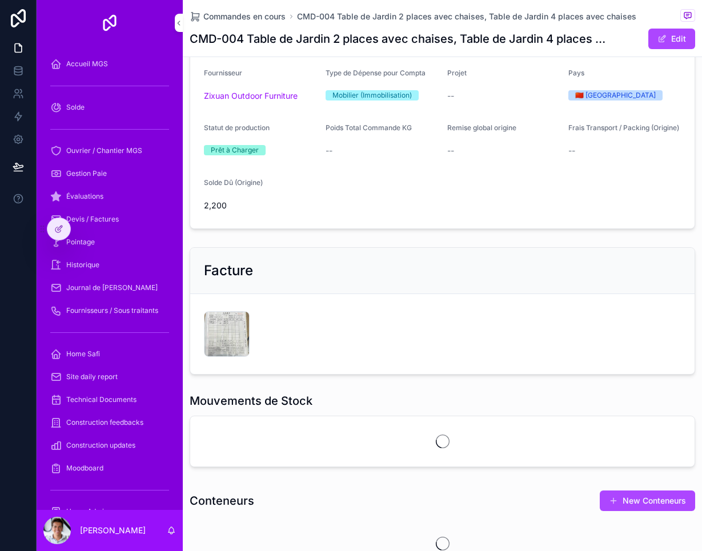
scroll to position [204, 0]
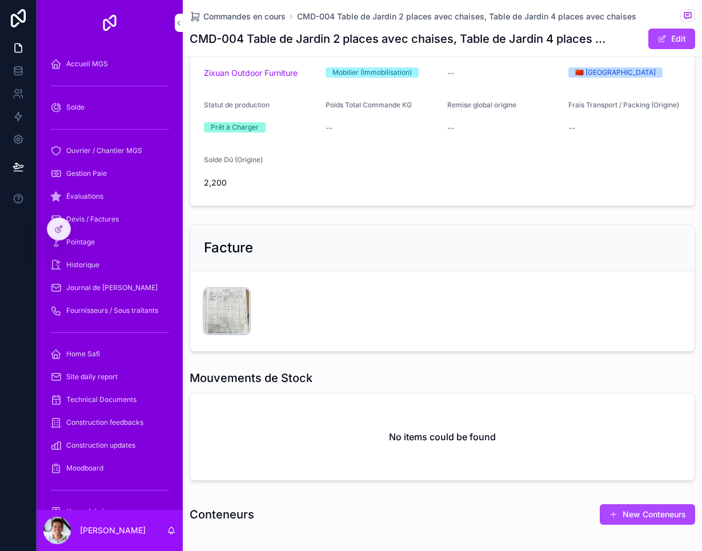
click at [215, 323] on div "CleanShot-2025-09-03-at-23.17.54@2x .png" at bounding box center [227, 311] width 46 height 46
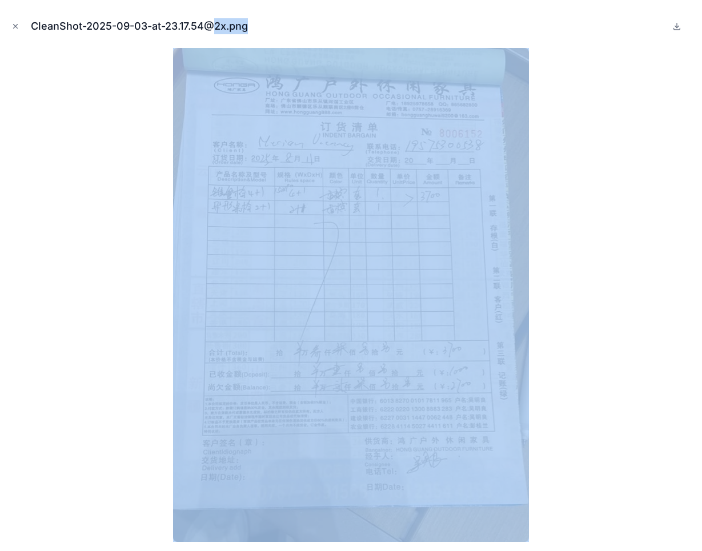
click at [215, 323] on img at bounding box center [351, 295] width 356 height 494
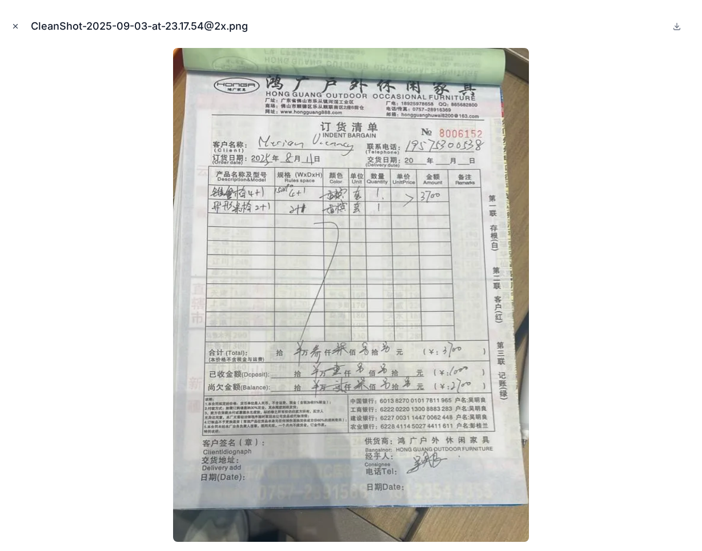
click at [14, 31] on button "Close modal" at bounding box center [15, 26] width 13 height 13
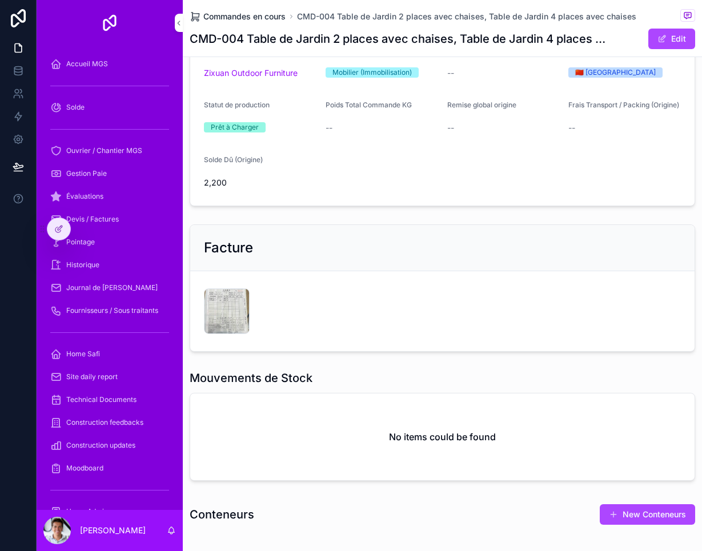
click at [263, 17] on span "Commandes en cours" at bounding box center [244, 16] width 82 height 11
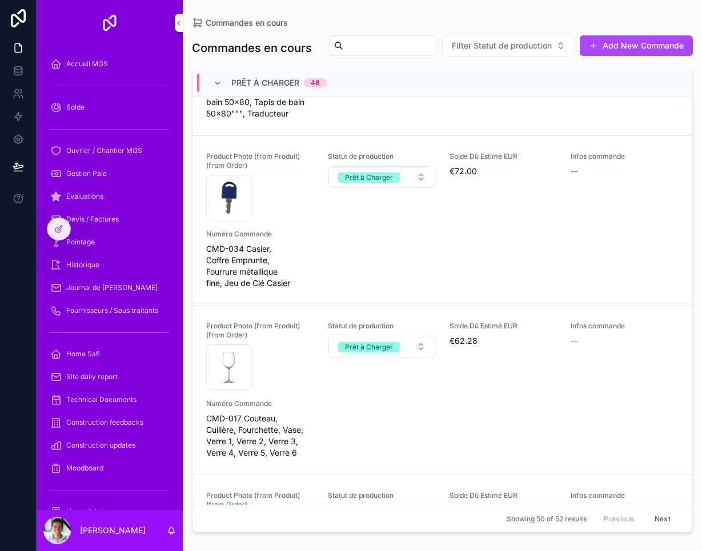
scroll to position [1437, 0]
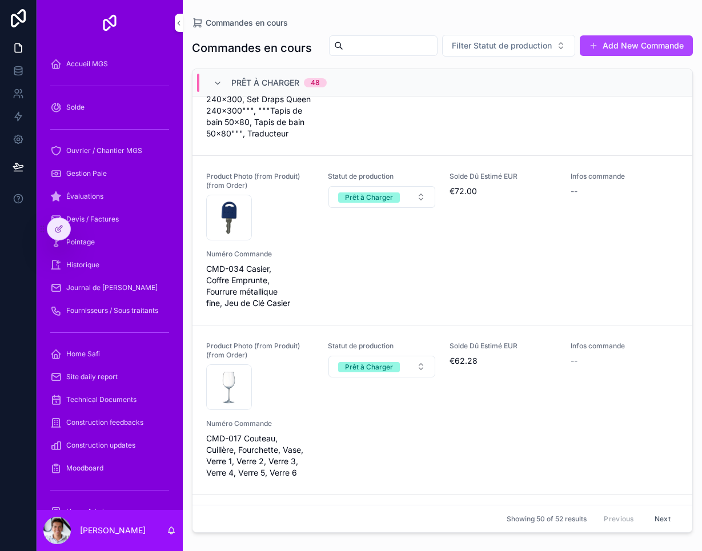
click at [349, 282] on div "Product Photo (from Produit) (from Order) cle-passe-partout .webp Statut de pro…" at bounding box center [442, 240] width 472 height 137
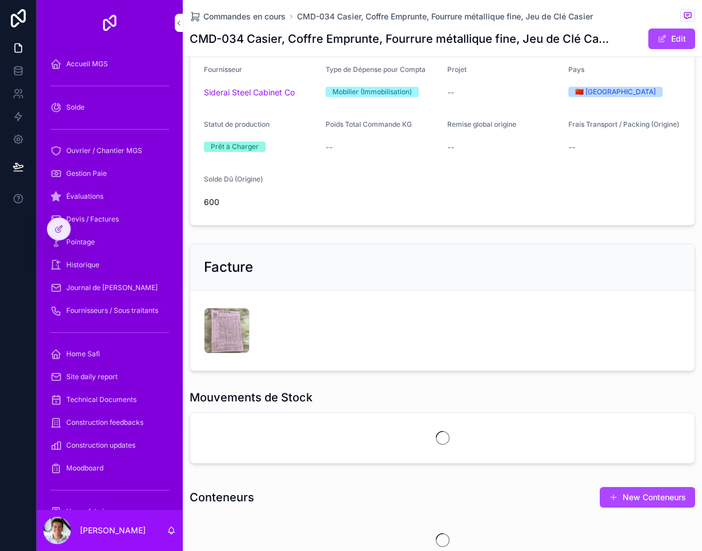
scroll to position [187, 0]
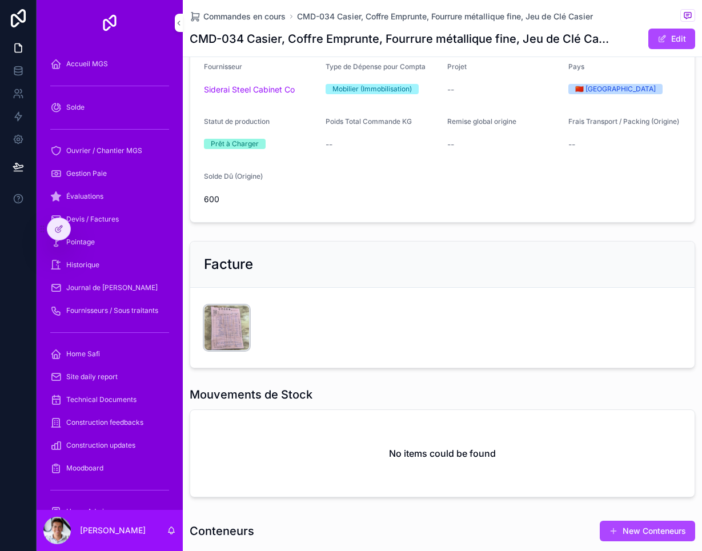
click at [220, 341] on div "CleanShot-2025-09-03-at-23.30.18@2x .png" at bounding box center [227, 328] width 46 height 46
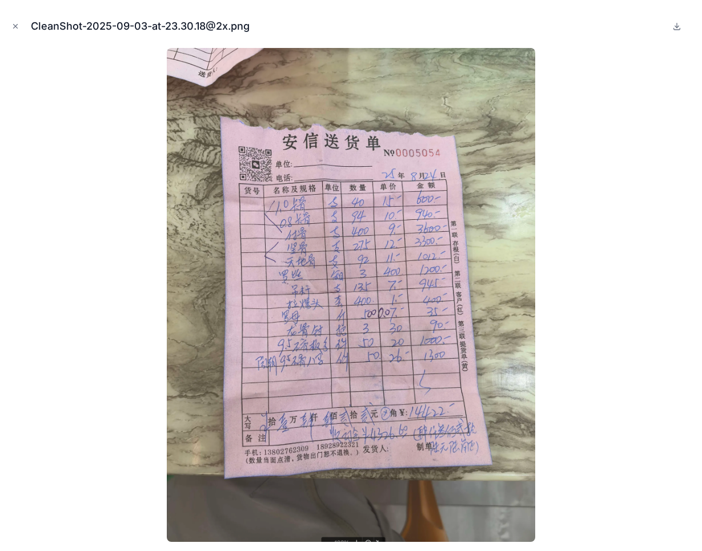
click at [27, 37] on div "CleanShot-2025-09-03-at-23.30.18@2x.png" at bounding box center [351, 26] width 684 height 34
click at [27, 36] on div "CleanShot-2025-09-03-at-23.30.18@2x.png" at bounding box center [351, 26] width 684 height 34
click at [17, 29] on icon "Close modal" at bounding box center [15, 26] width 8 height 8
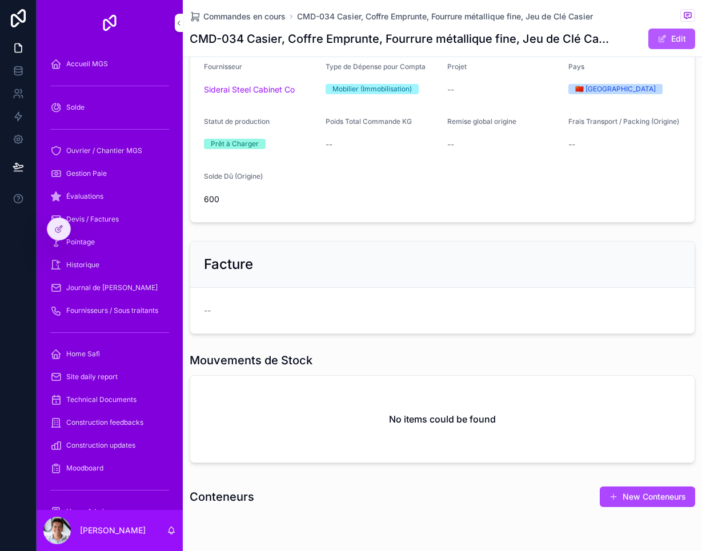
click at [680, 38] on button "Edit" at bounding box center [671, 39] width 47 height 21
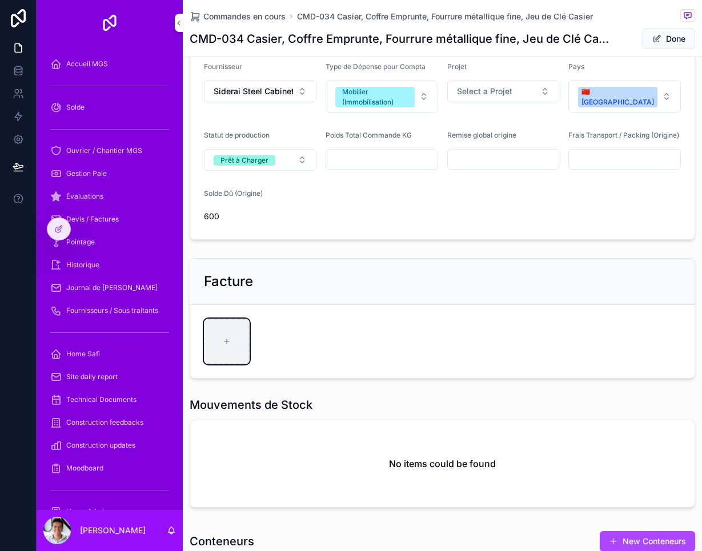
click at [230, 346] on icon "scrollable content" at bounding box center [227, 342] width 8 height 8
type input "**********"
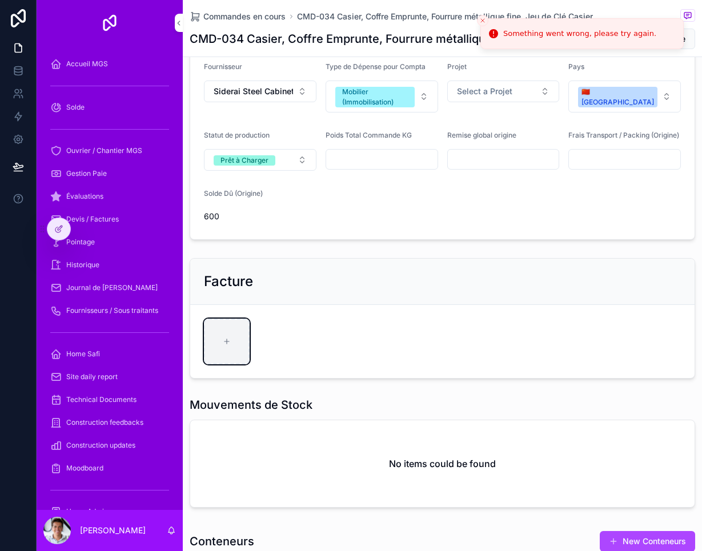
click at [207, 340] on div "scrollable content" at bounding box center [227, 342] width 46 height 46
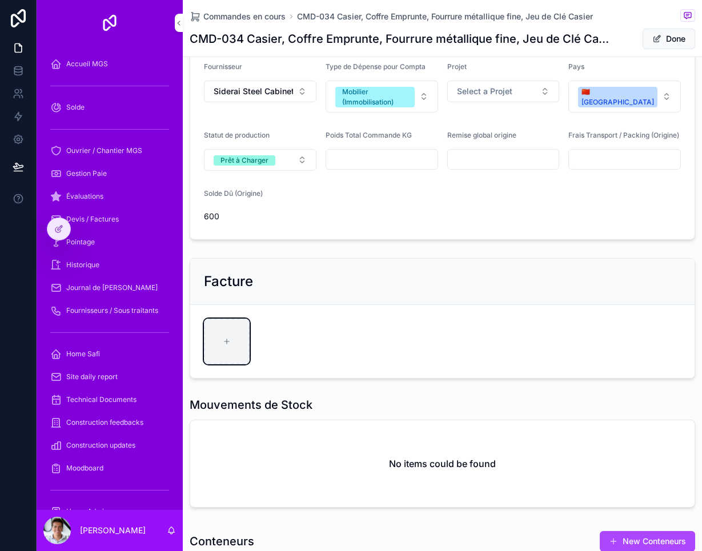
click at [232, 352] on div "scrollable content" at bounding box center [227, 342] width 46 height 46
type input "**********"
click at [231, 343] on div "scrollable content" at bounding box center [227, 342] width 46 height 46
type input "**********"
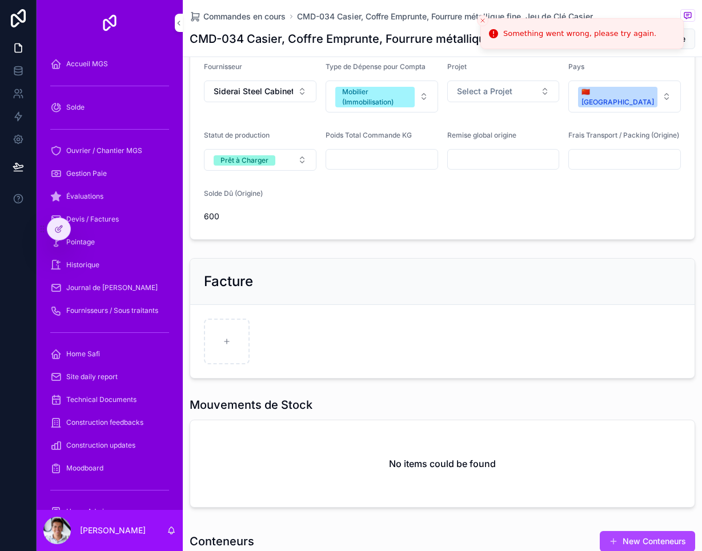
click at [254, 408] on h1 "Mouvements de Stock" at bounding box center [251, 405] width 123 height 16
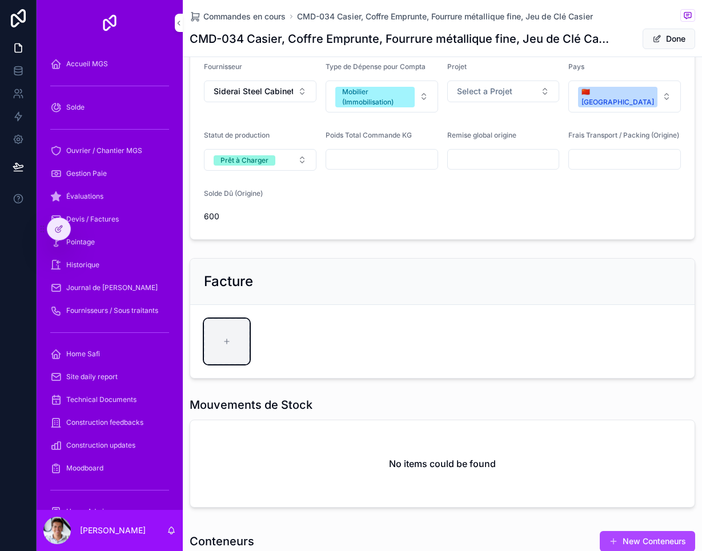
click at [241, 352] on div "scrollable content" at bounding box center [227, 342] width 46 height 46
type input "**********"
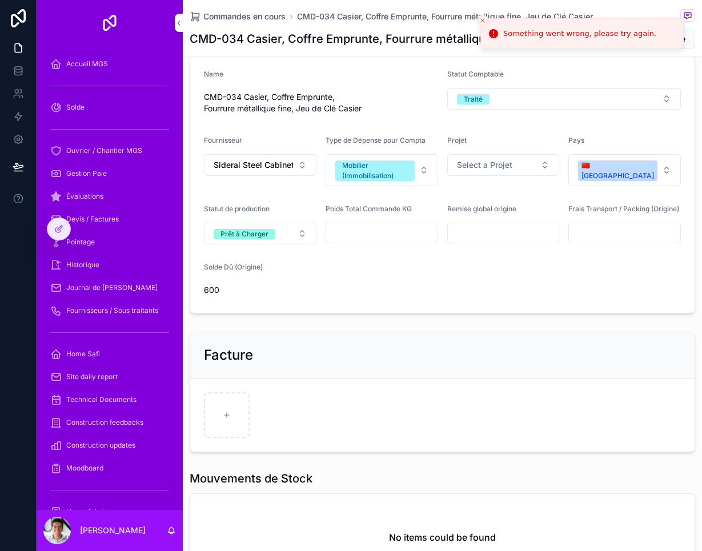
scroll to position [113, 0]
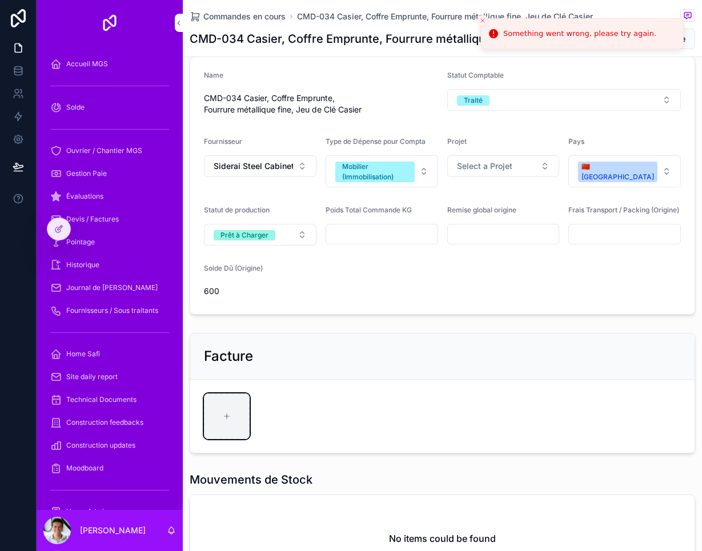
click at [227, 420] on icon "scrollable content" at bounding box center [227, 416] width 8 height 8
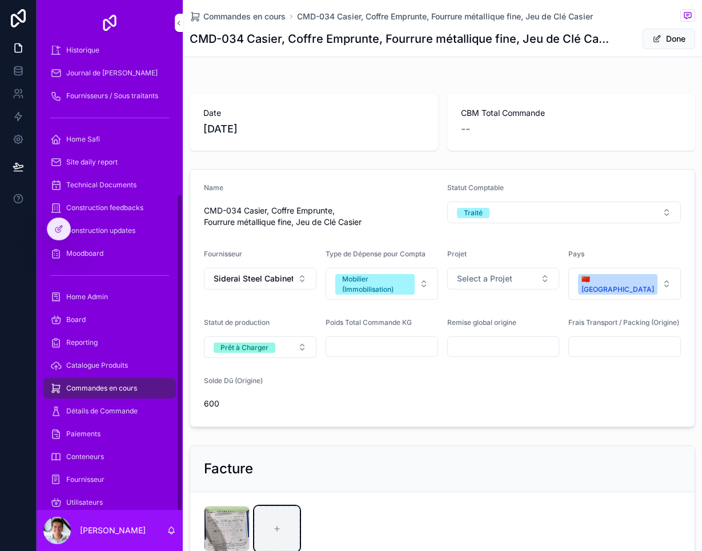
scroll to position [214, 0]
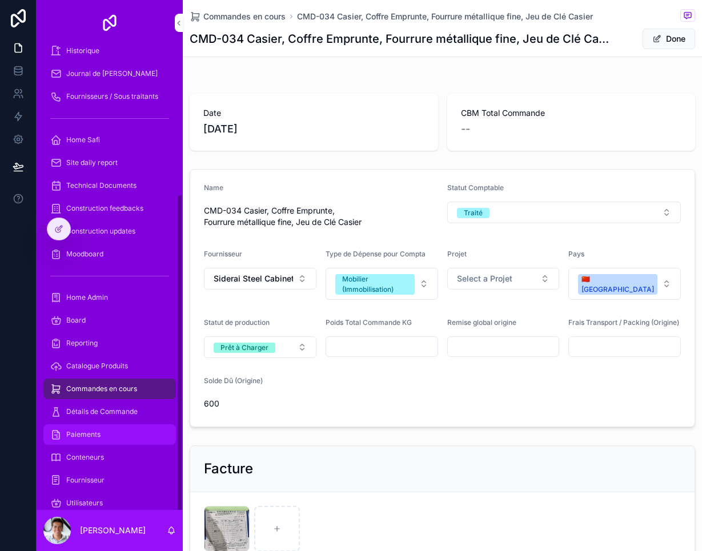
click at [104, 436] on div "Paiements" at bounding box center [109, 435] width 119 height 18
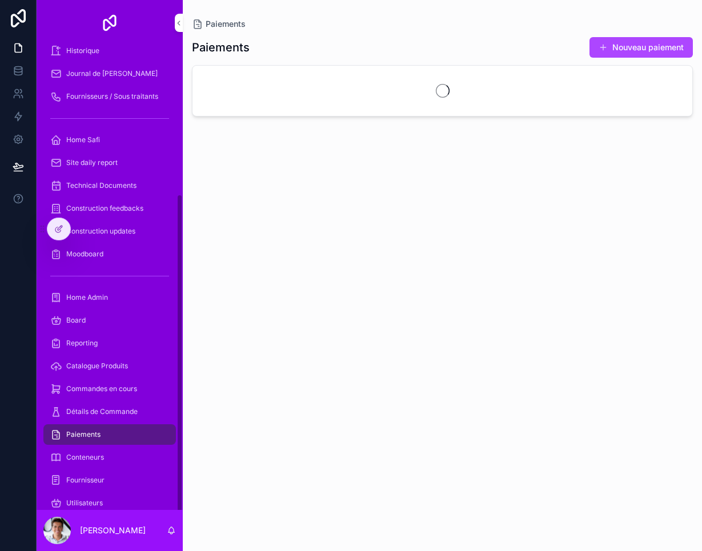
click at [108, 438] on div "Paiements" at bounding box center [109, 435] width 119 height 18
click at [638, 45] on button "Nouveau paiement" at bounding box center [641, 47] width 103 height 21
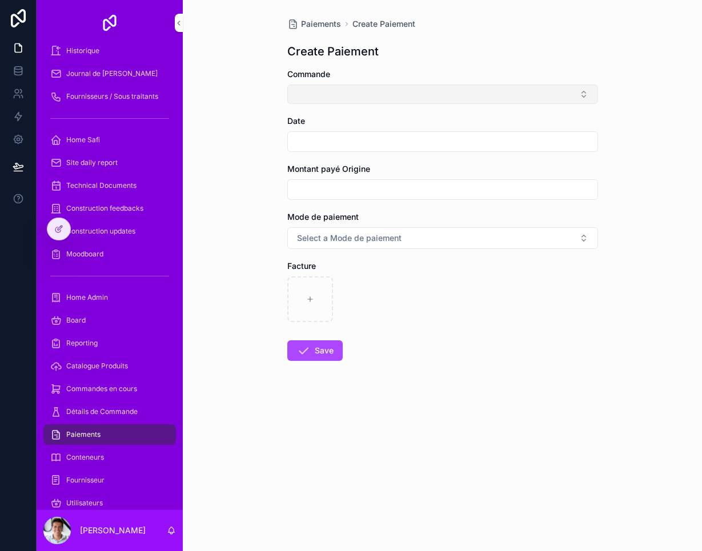
click at [465, 85] on button "Select Button" at bounding box center [442, 94] width 311 height 19
type input "*"
type input "******"
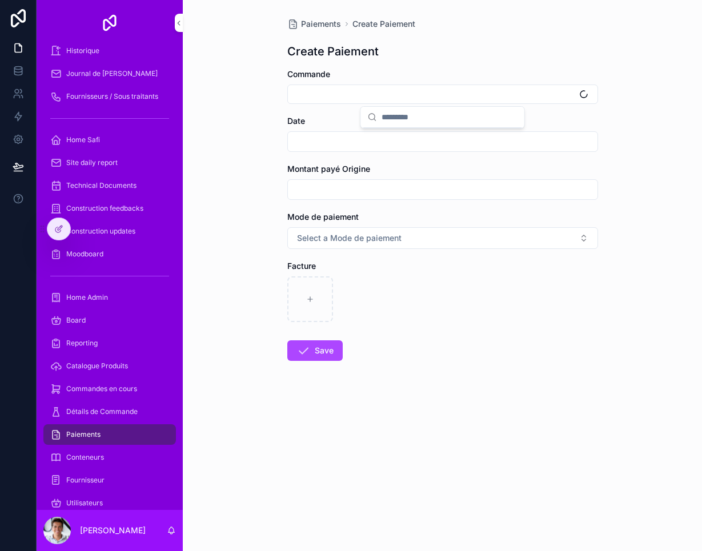
click at [510, 315] on div "scrollable content" at bounding box center [442, 299] width 311 height 46
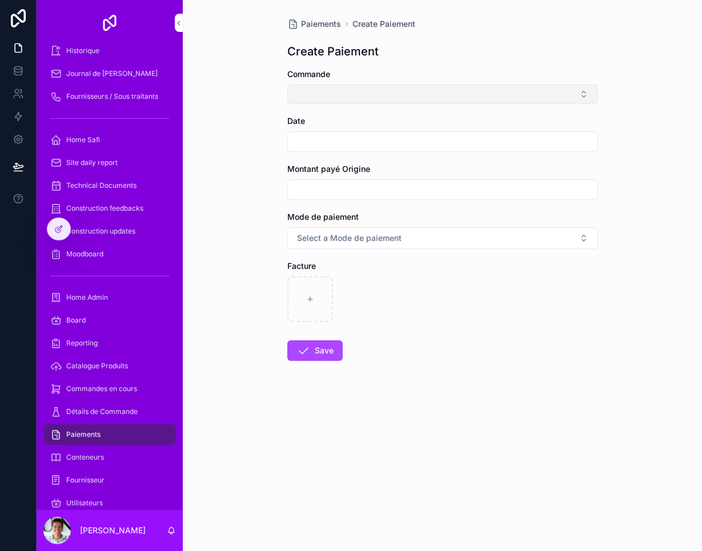
click at [414, 98] on button "Select Button" at bounding box center [442, 94] width 311 height 19
type input "******"
click at [460, 139] on input "scrollable content" at bounding box center [443, 142] width 310 height 16
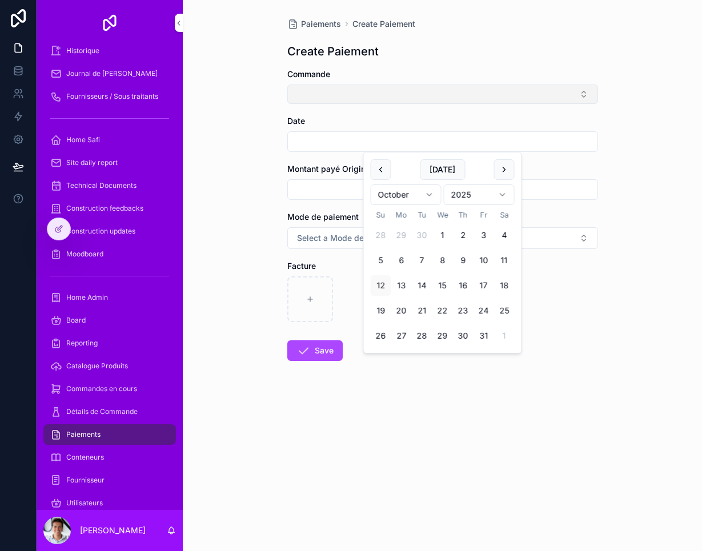
click at [468, 95] on button "Select Button" at bounding box center [442, 94] width 311 height 19
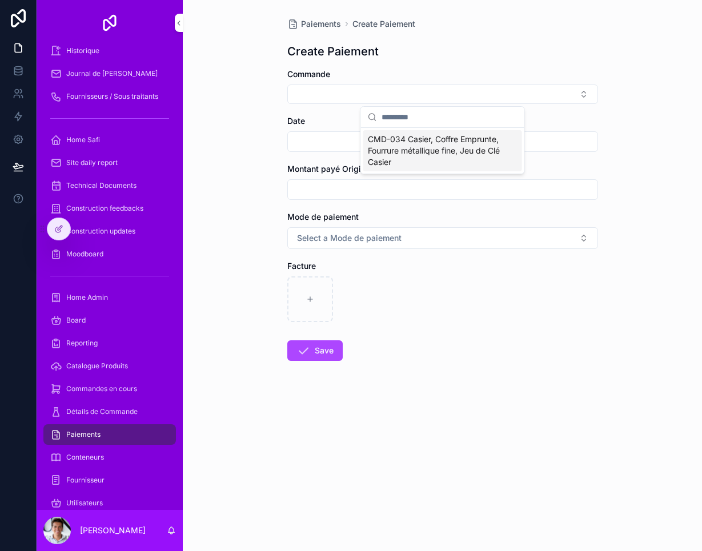
click at [458, 145] on span "CMD-034 Casier, Coffre Emprunte, Fourrure métallique fine, Jeu de Clé Casier" at bounding box center [436, 151] width 136 height 34
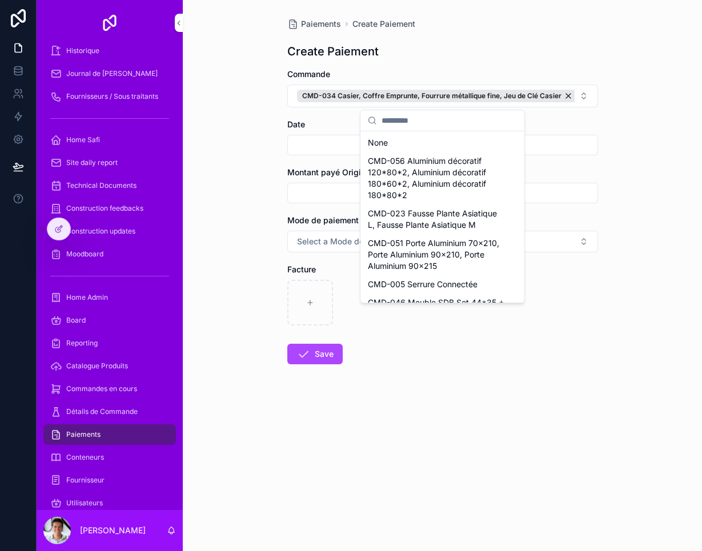
click at [311, 188] on input "scrollable content" at bounding box center [443, 193] width 310 height 16
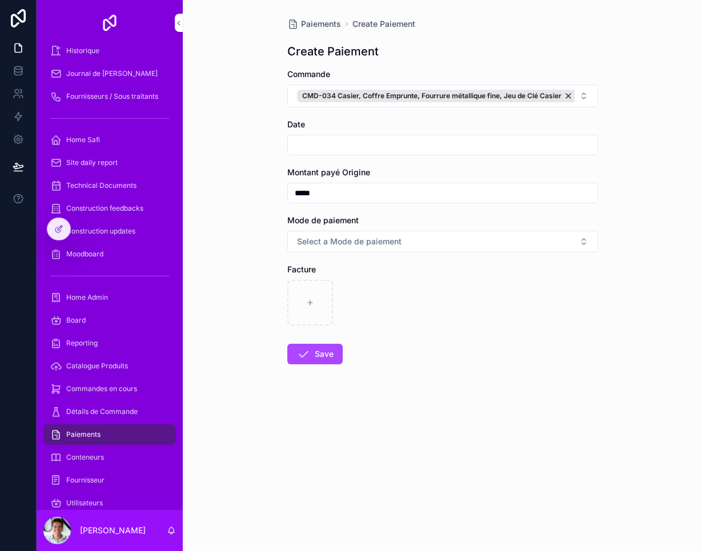
type input "*****"
click at [373, 142] on input "scrollable content" at bounding box center [443, 145] width 310 height 16
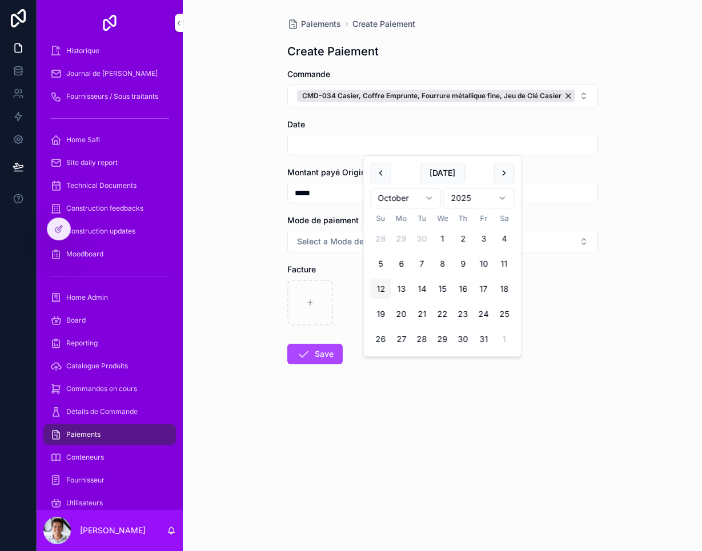
click at [381, 284] on button "12" at bounding box center [381, 289] width 21 height 21
type input "**********"
click at [325, 244] on span "Select a Mode de paiement" at bounding box center [349, 241] width 105 height 11
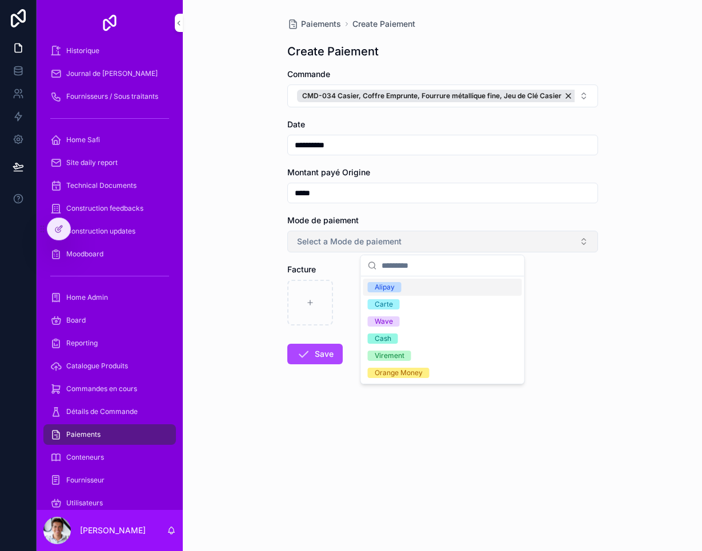
click at [324, 244] on span "Select a Mode de paiement" at bounding box center [349, 241] width 105 height 11
click at [433, 235] on button "Select a Mode de paiement" at bounding box center [442, 242] width 311 height 22
click at [419, 283] on div "Alipay" at bounding box center [442, 287] width 159 height 17
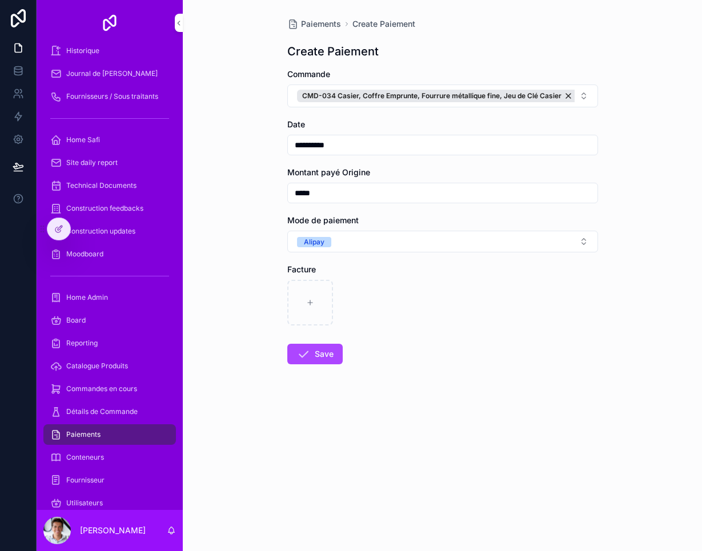
click at [446, 320] on div "scrollable content" at bounding box center [442, 303] width 311 height 46
click at [304, 296] on div "scrollable content" at bounding box center [310, 303] width 46 height 46
click at [310, 306] on icon "scrollable content" at bounding box center [310, 303] width 8 height 8
type input "**********"
click at [311, 359] on button "Save" at bounding box center [314, 354] width 55 height 21
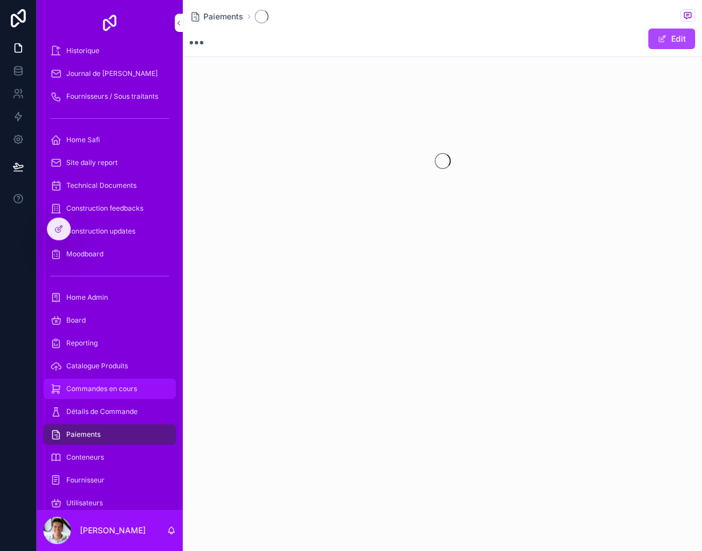
click at [130, 388] on span "Commandes en cours" at bounding box center [101, 388] width 71 height 9
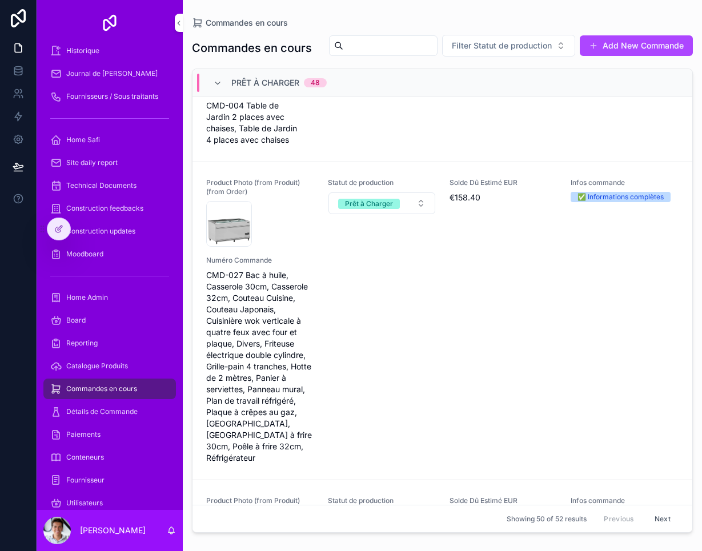
scroll to position [398, 0]
click at [392, 314] on div "Product Photo (from Produit) (from Order) sfi145-cf-vs-refrigerateur-ou-congela…" at bounding box center [442, 321] width 472 height 286
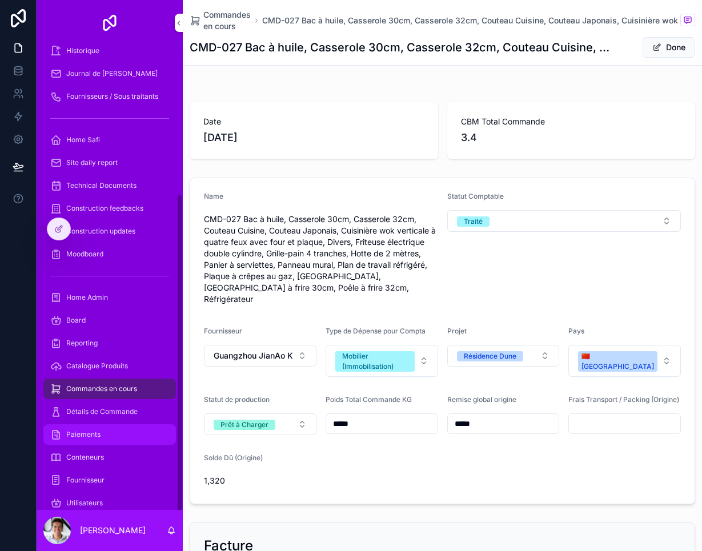
click at [124, 434] on div "Paiements" at bounding box center [109, 435] width 119 height 18
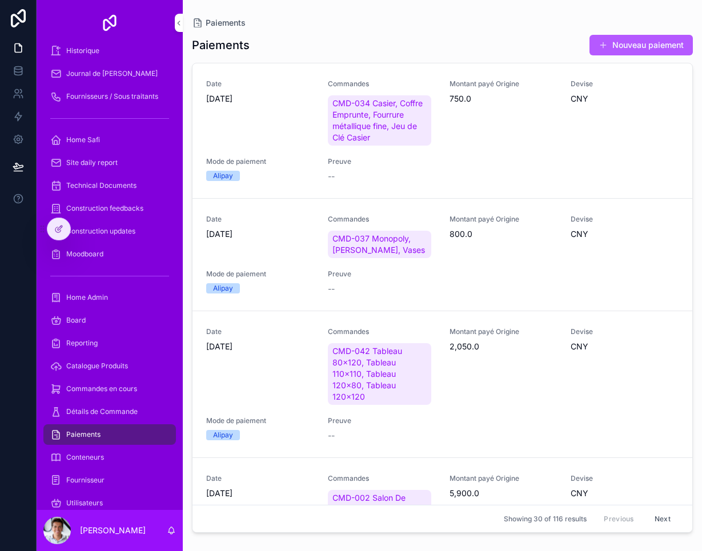
click at [640, 45] on button "Nouveau paiement" at bounding box center [641, 45] width 103 height 21
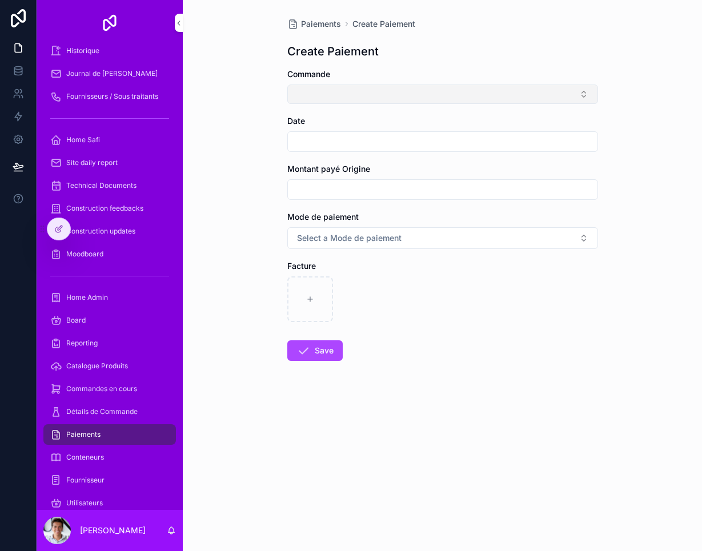
click at [388, 96] on button "Select Button" at bounding box center [442, 94] width 311 height 19
type input "*"
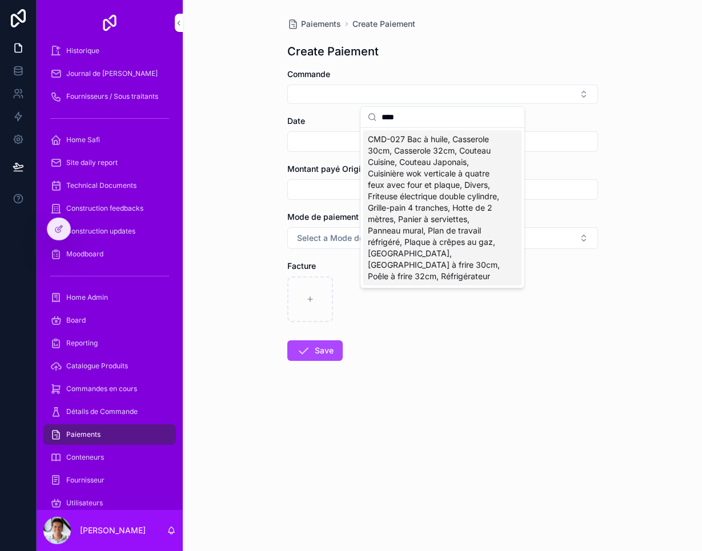
type input "****"
click at [430, 203] on span "CMD-027 Bac à huile, Casserole 30cm, Casserole 32cm, Couteau Cuisine, Couteau J…" at bounding box center [436, 208] width 136 height 149
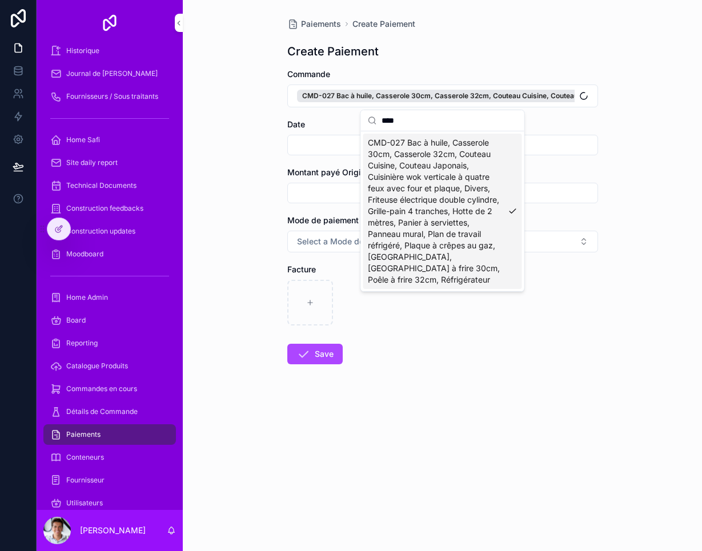
click at [306, 141] on input "scrollable content" at bounding box center [443, 145] width 310 height 16
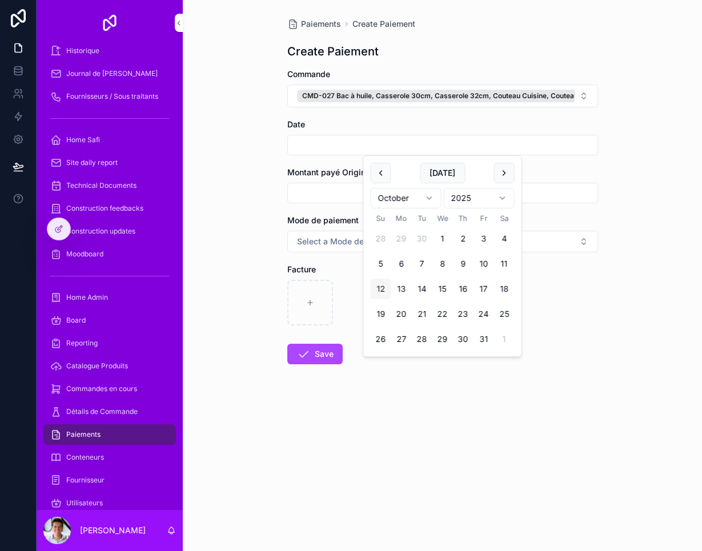
click at [383, 288] on button "12" at bounding box center [381, 289] width 21 height 21
type input "**********"
click at [312, 195] on input "scrollable content" at bounding box center [443, 193] width 310 height 16
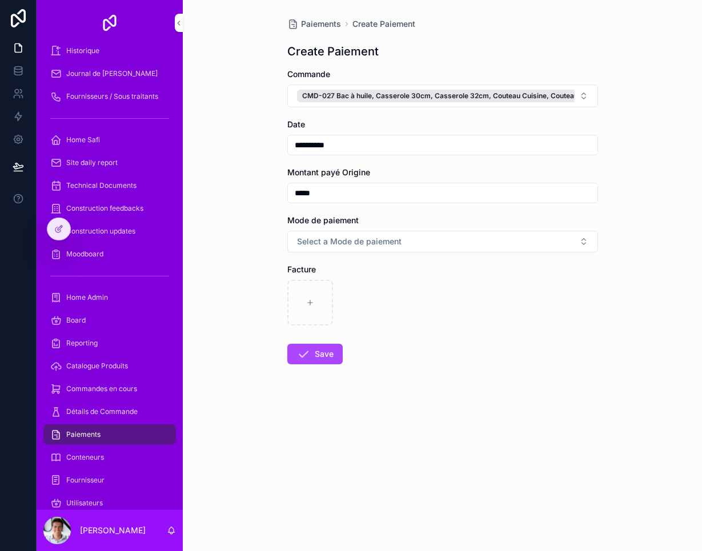
type input "*******"
click at [412, 249] on button "Select a Mode de paiement" at bounding box center [442, 242] width 311 height 22
click at [414, 286] on div "Alipay" at bounding box center [442, 287] width 159 height 17
click at [315, 356] on button "Save" at bounding box center [314, 354] width 55 height 21
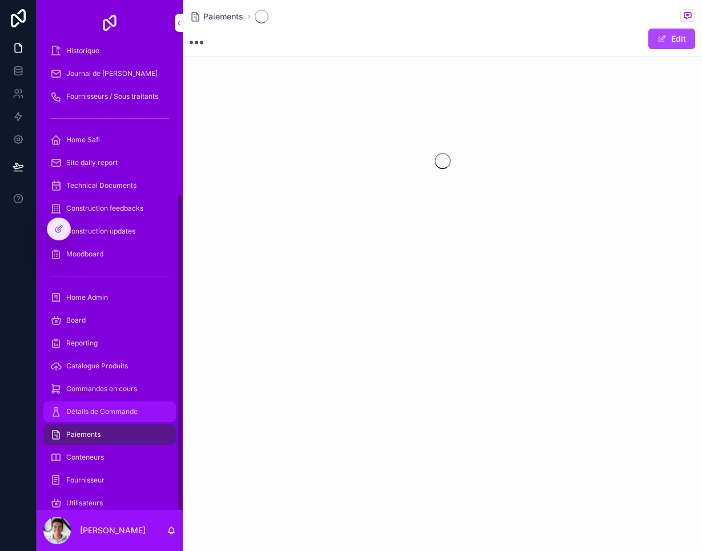
click at [126, 412] on span "Détails de Commande" at bounding box center [101, 411] width 71 height 9
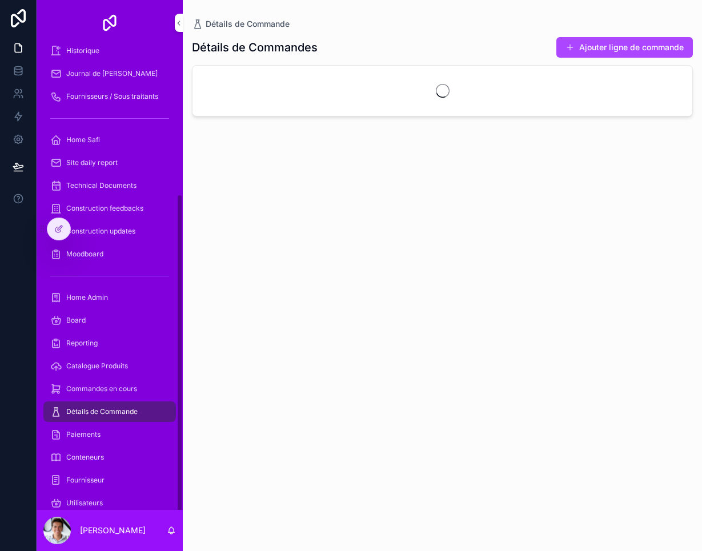
click at [128, 407] on span "Détails de Commande" at bounding box center [101, 411] width 71 height 9
click at [127, 407] on span "Détails de Commande" at bounding box center [101, 411] width 71 height 9
click at [125, 388] on span "Commandes en cours" at bounding box center [101, 388] width 71 height 9
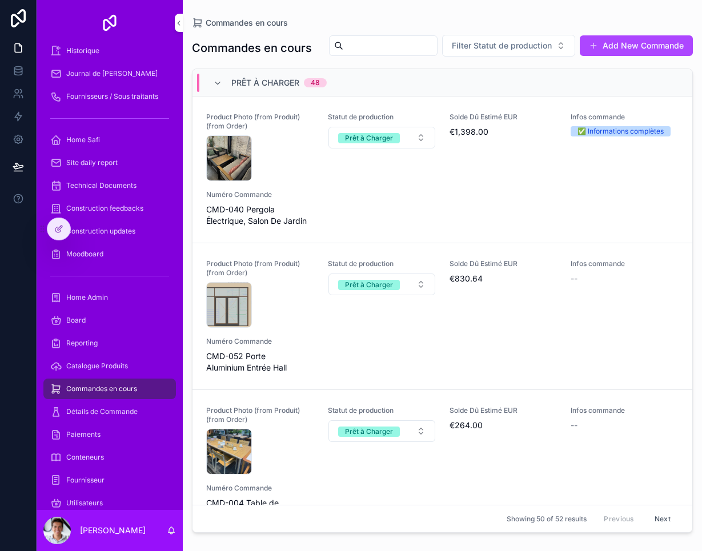
scroll to position [-4, 0]
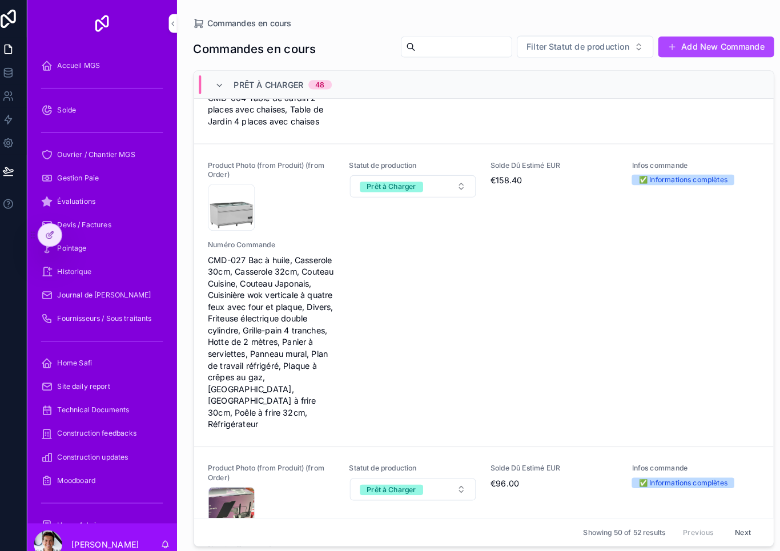
scroll to position [405, 0]
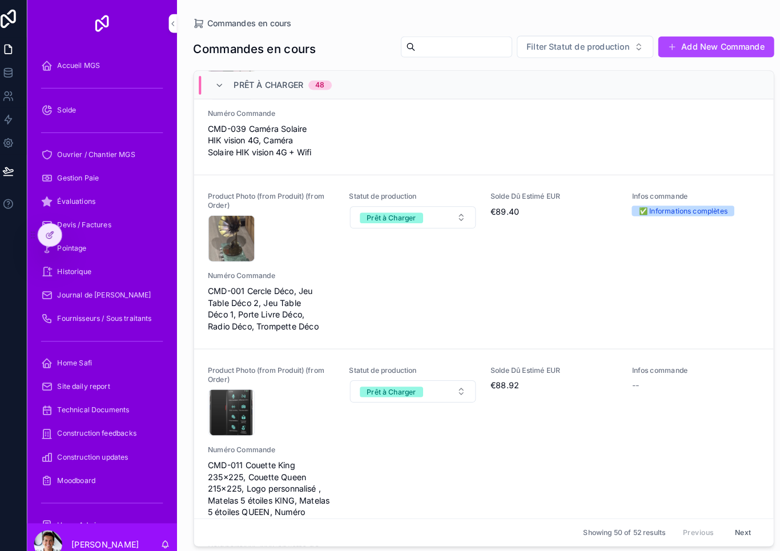
scroll to position [478, 0]
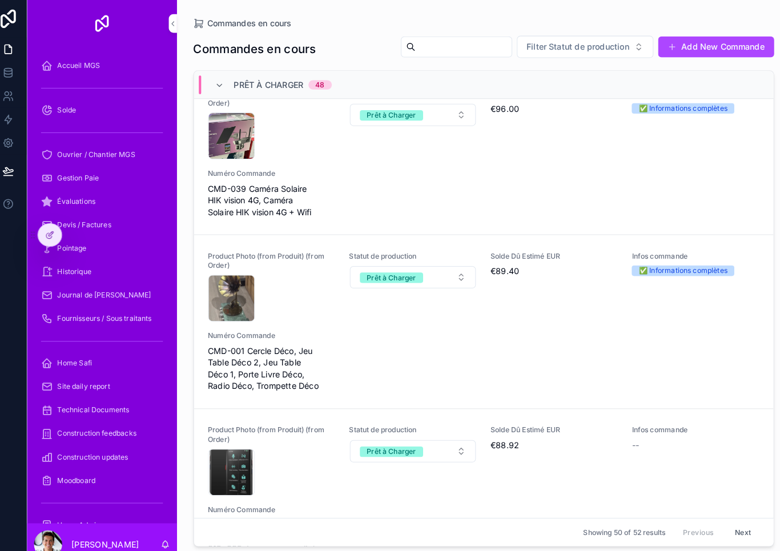
click at [526, 170] on div "Product Photo (from Produit) (from Order) 45114c26-1bdf-4741-b3df-3194b70cbee2-…" at bounding box center [482, 150] width 538 height 126
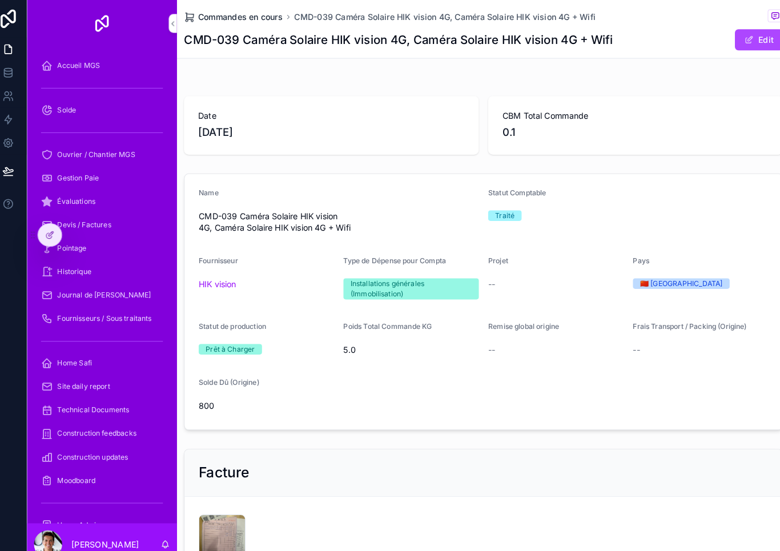
click at [254, 22] on span "Commandes en cours" at bounding box center [244, 16] width 82 height 11
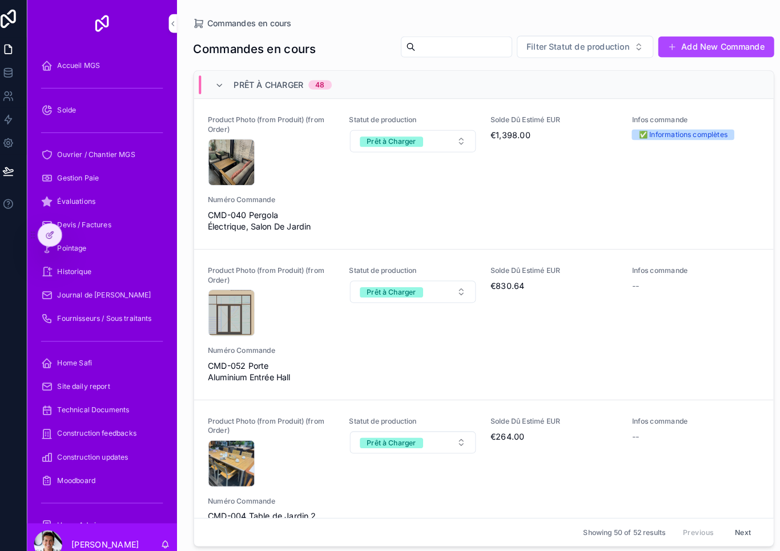
click at [255, 23] on span "Commandes en cours" at bounding box center [254, 22] width 82 height 11
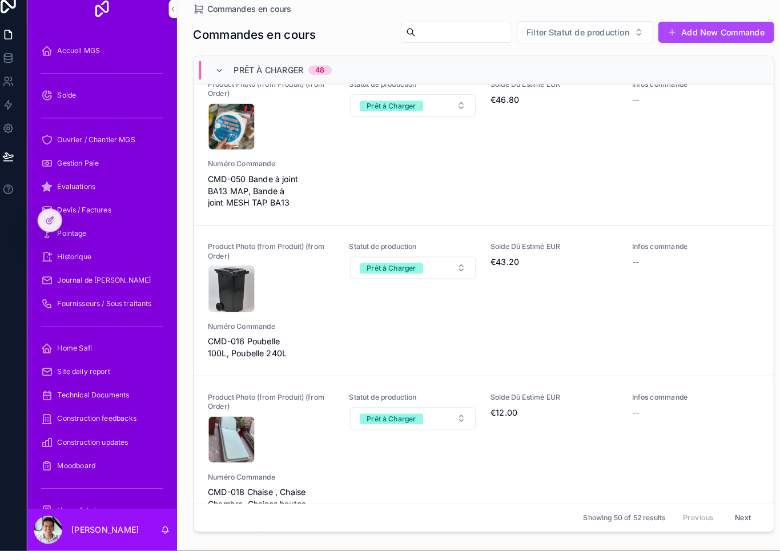
scroll to position [1613, 0]
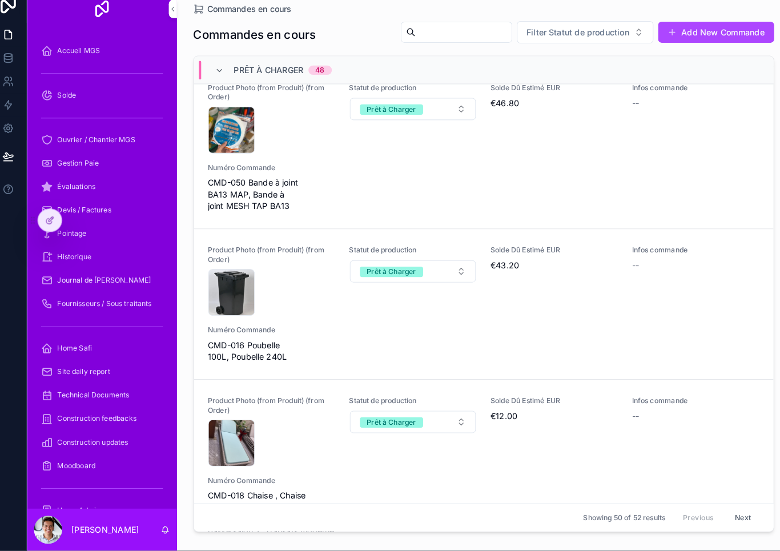
click at [373, 299] on div "Product Photo (from Produit) (from Order) CleanShot-2025-09-03-at-20.33.15@2x .…" at bounding box center [482, 311] width 538 height 114
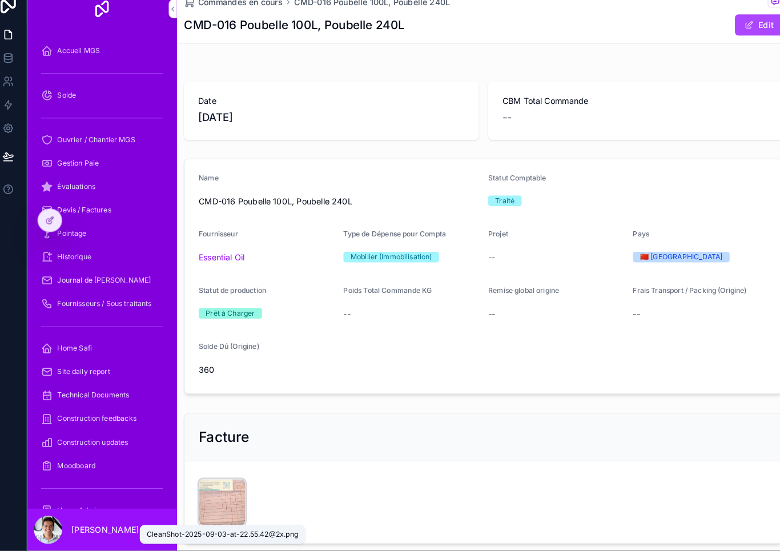
click at [0, 0] on div "CleanShot-2025-09-03-at-22.55.42@2x .png" at bounding box center [0, 0] width 0 height 0
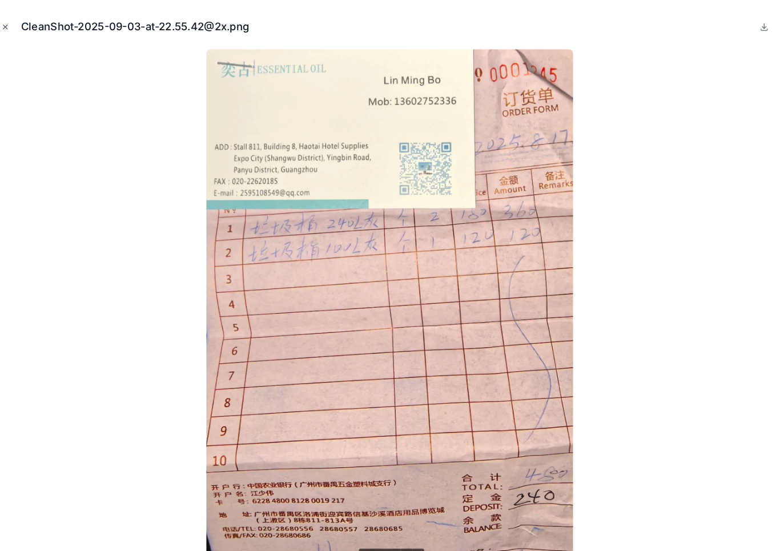
click at [9, 29] on button "Close modal" at bounding box center [15, 26] width 13 height 13
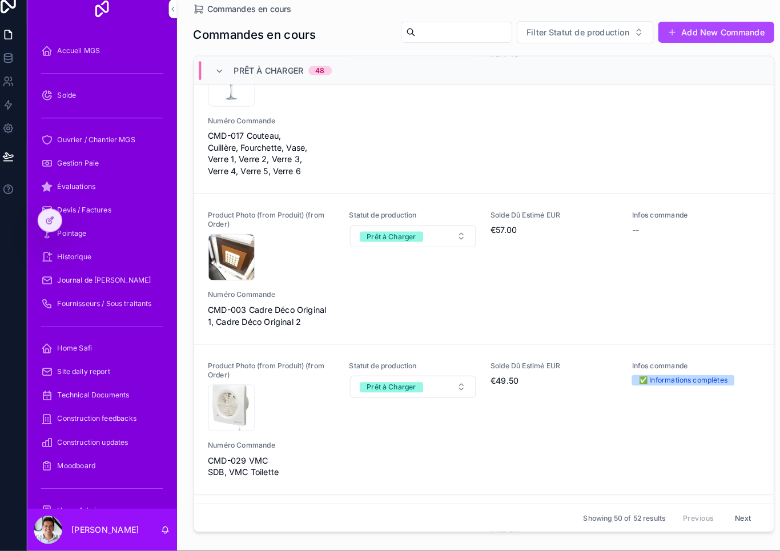
scroll to position [1204, 0]
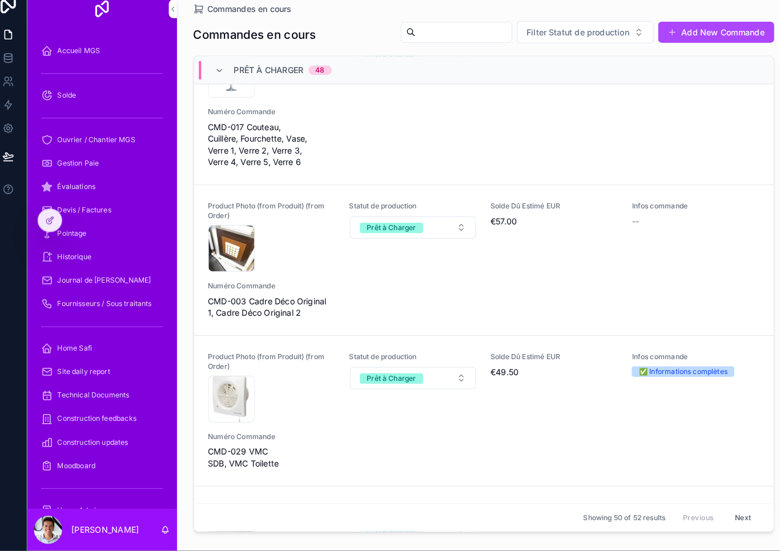
click at [291, 254] on div "Product Photo (from Produit) (from Order) CleanShot-2025-09-03-at-20.13.54@2x .…" at bounding box center [482, 268] width 538 height 114
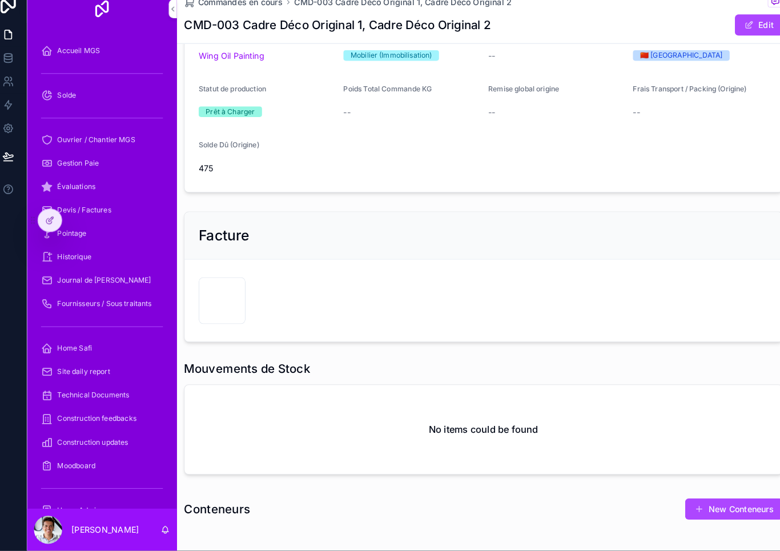
scroll to position [198, 0]
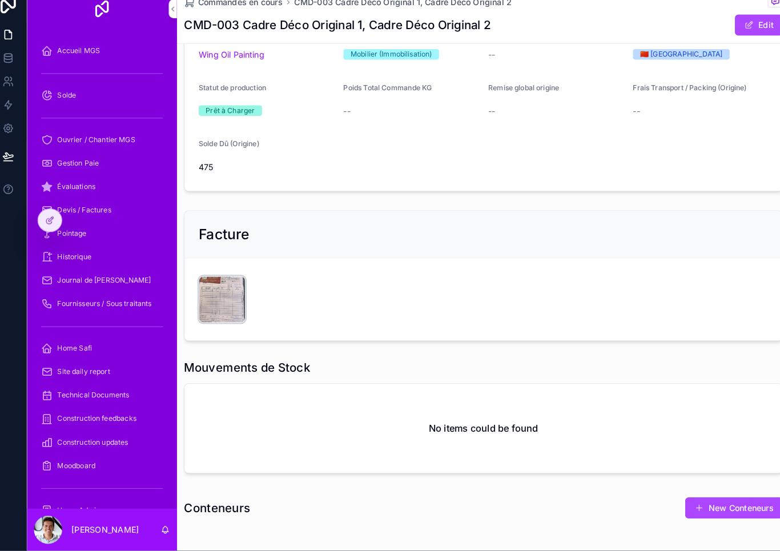
click at [207, 283] on div "CleanShot-2025-09-03-at-23.19.49@2x .png" at bounding box center [227, 306] width 46 height 46
